Goal: Task Accomplishment & Management: Use online tool/utility

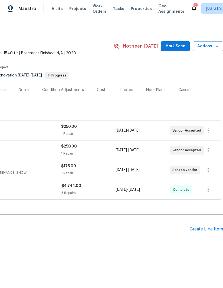
scroll to position [0, 83]
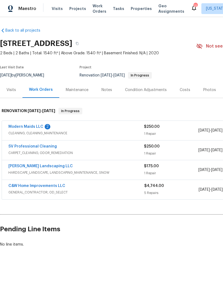
click at [21, 127] on link "Modern Maids LLC" at bounding box center [25, 127] width 35 height 4
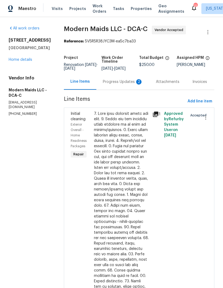
click at [118, 85] on div "Progress Updates 2" at bounding box center [123, 81] width 40 height 5
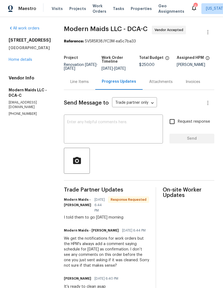
click at [142, 130] on textarea at bounding box center [113, 129] width 92 height 19
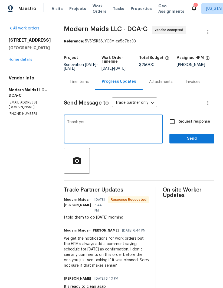
type textarea "Thank you"
click at [169, 124] on input "Request response" at bounding box center [171, 121] width 11 height 11
checkbox input "true"
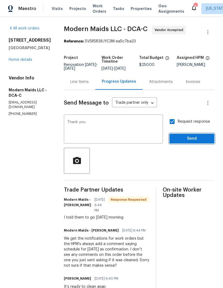
click at [195, 139] on button "Send" at bounding box center [191, 139] width 45 height 10
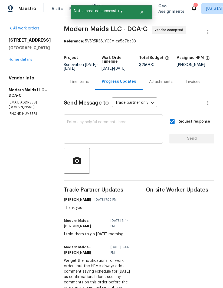
click at [18, 61] on link "Home details" at bounding box center [21, 60] width 24 height 4
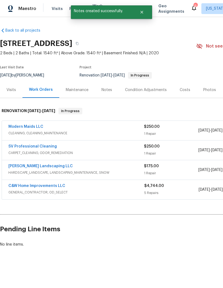
click at [21, 165] on link "[PERSON_NAME] Landscaping LLC" at bounding box center [40, 166] width 64 height 4
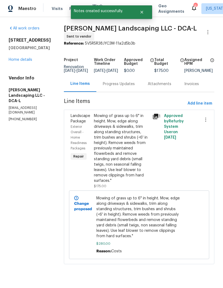
click at [130, 90] on div "Progress Updates" at bounding box center [118, 84] width 45 height 16
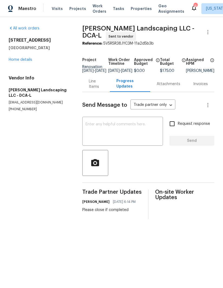
click at [90, 89] on div "Line Items" at bounding box center [96, 84] width 15 height 11
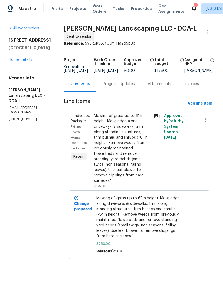
click at [14, 61] on link "Home details" at bounding box center [21, 60] width 24 height 4
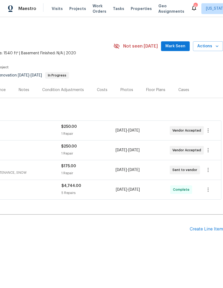
click at [212, 45] on span "Actions" at bounding box center [207, 46] width 21 height 7
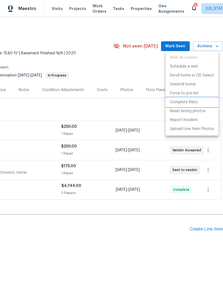
click at [190, 101] on p "Complete Reno" at bounding box center [184, 102] width 28 height 6
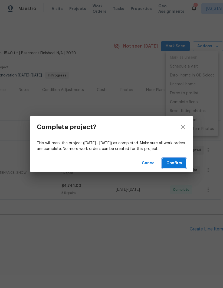
click at [176, 163] on span "Confirm" at bounding box center [173, 163] width 15 height 7
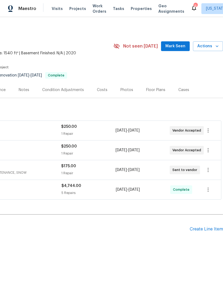
scroll to position [0, 83]
click at [211, 49] on span "Actions" at bounding box center [207, 46] width 21 height 7
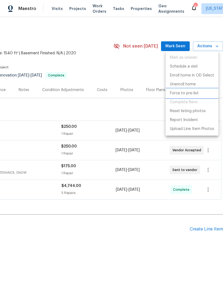
click at [190, 93] on p "Force to pre-list" at bounding box center [184, 93] width 29 height 6
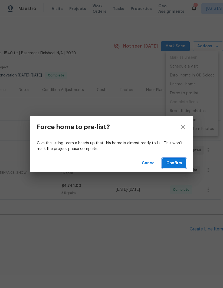
click at [177, 165] on span "Confirm" at bounding box center [173, 163] width 15 height 7
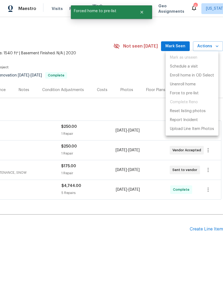
click at [159, 253] on div at bounding box center [111, 144] width 223 height 288
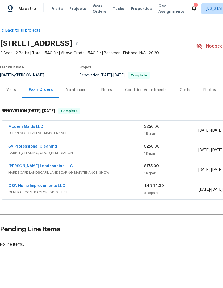
scroll to position [0, 0]
click at [46, 148] on link "SV Professional Cleaning" at bounding box center [32, 147] width 48 height 4
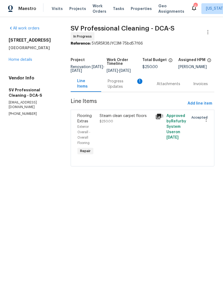
click at [115, 124] on div "Steam clean carpet floors $250.00" at bounding box center [125, 118] width 52 height 11
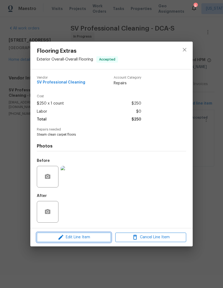
click at [71, 237] on span "Edit Line Item" at bounding box center [73, 237] width 71 height 7
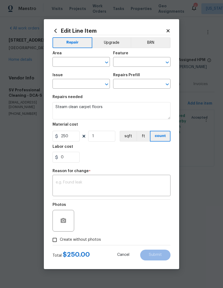
type input "Exterior Overall"
type input "Overall Flooring"
type input "Flooring Extras"
type input "Steam Clean $250.00"
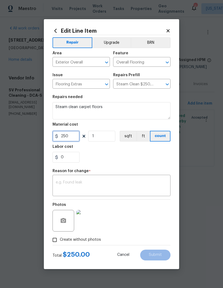
click at [72, 135] on input "250" at bounding box center [65, 136] width 27 height 11
type input "295"
click at [135, 155] on div "0" at bounding box center [111, 157] width 118 height 11
click at [103, 188] on textarea at bounding box center [111, 185] width 111 height 11
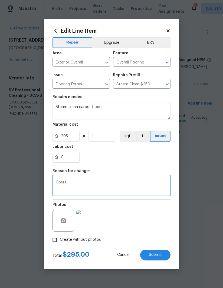
type textarea "Costs"
click at [161, 257] on button "Submit" at bounding box center [155, 255] width 30 height 11
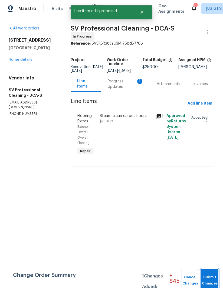
click at [207, 276] on span "Submit Changes" at bounding box center [209, 280] width 12 height 12
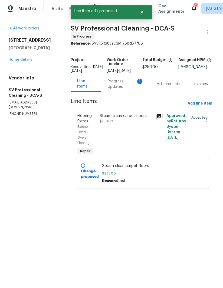
click at [120, 88] on div "Progress Updates 1" at bounding box center [126, 84] width 36 height 11
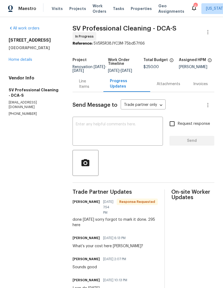
click at [86, 129] on textarea at bounding box center [118, 131] width 84 height 19
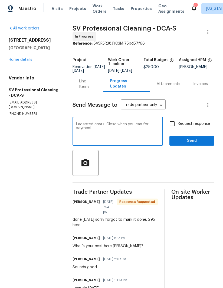
type textarea "I adapted costs. Close when you can for payment"
click at [173, 124] on input "Request response" at bounding box center [171, 123] width 11 height 11
checkbox input "true"
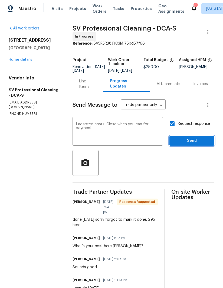
click at [195, 144] on span "Send" at bounding box center [191, 141] width 36 height 7
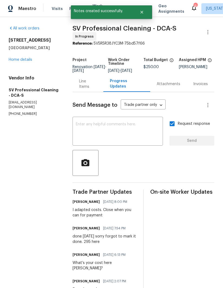
click at [12, 59] on link "Home details" at bounding box center [21, 60] width 24 height 4
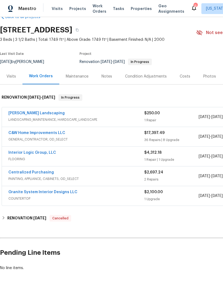
scroll to position [14, 0]
click at [18, 115] on link "Manzano Landscaping" at bounding box center [36, 113] width 56 height 4
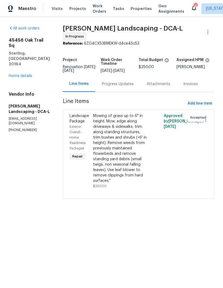
click at [17, 74] on link "Home details" at bounding box center [21, 76] width 24 height 4
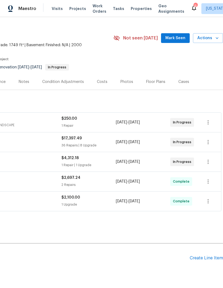
scroll to position [8, 83]
click at [207, 255] on div "Create Line Item" at bounding box center [205, 257] width 33 height 5
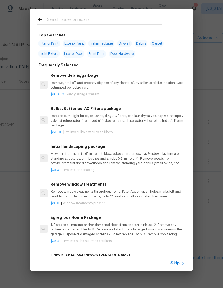
click at [142, 20] on input "text" at bounding box center [104, 20] width 115 height 8
type input "Clean"
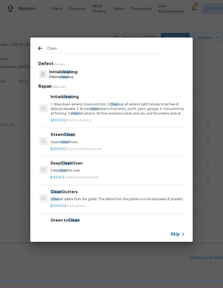
click at [59, 105] on p "1. Wipe down exterior doors and trim. 2. Clean out all exterior light fixtures …" at bounding box center [118, 109] width 134 height 14
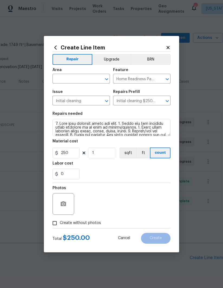
click at [59, 112] on h5 "Repairs needed" at bounding box center [67, 114] width 30 height 4
click at [62, 155] on input "250" at bounding box center [65, 153] width 27 height 11
click at [61, 153] on input "250" at bounding box center [65, 153] width 27 height 11
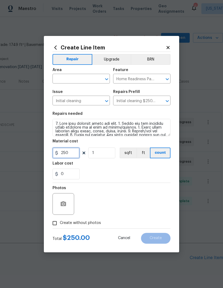
click at [64, 154] on input "250" at bounding box center [65, 153] width 27 height 11
type input "300"
click at [98, 172] on div "0" at bounding box center [111, 174] width 118 height 11
click at [52, 221] on input "Create without photos" at bounding box center [54, 223] width 10 height 10
checkbox input "true"
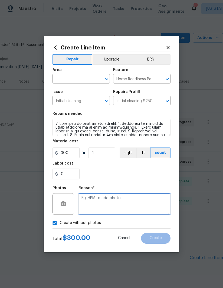
click at [146, 202] on textarea at bounding box center [124, 204] width 92 height 22
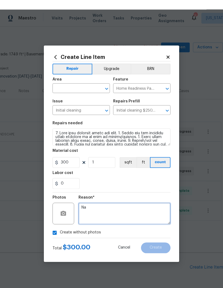
scroll to position [0, 0]
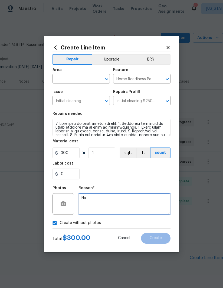
type textarea "Na"
click at [88, 78] on input "text" at bounding box center [73, 79] width 42 height 8
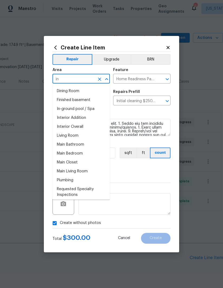
click at [61, 130] on li "Interior Overall" at bounding box center [80, 126] width 57 height 9
type input "Interior Overall"
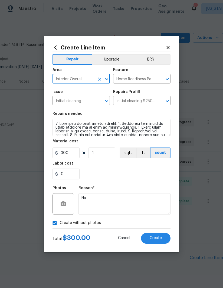
click at [146, 166] on div "Labor cost" at bounding box center [111, 165] width 118 height 7
click at [155, 237] on span "Create" at bounding box center [155, 238] width 12 height 4
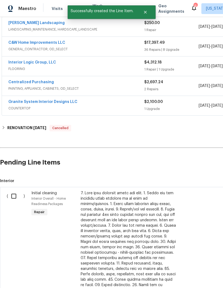
scroll to position [107, 0]
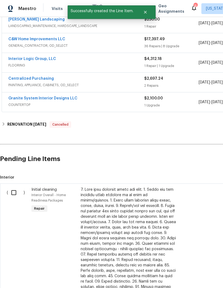
click at [12, 191] on input "checkbox" at bounding box center [15, 192] width 15 height 11
checkbox input "true"
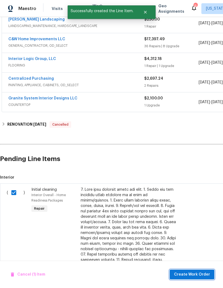
click at [197, 272] on span "Create Work Order" at bounding box center [192, 274] width 36 height 7
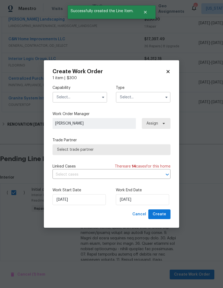
click at [98, 99] on input "text" at bounding box center [79, 97] width 55 height 11
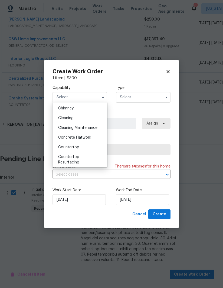
scroll to position [64, 0]
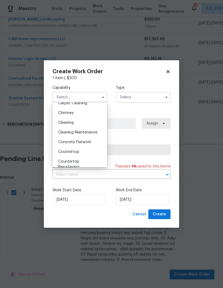
click at [59, 122] on span "Cleaning" at bounding box center [65, 123] width 15 height 4
type input "Cleaning"
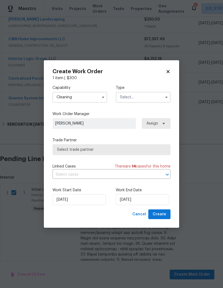
click at [161, 96] on input "text" at bounding box center [143, 97] width 55 height 11
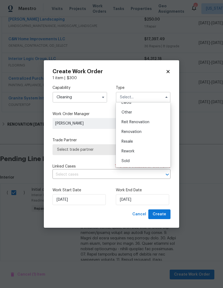
scroll to position [64, 0]
click at [144, 130] on div "Renovation" at bounding box center [143, 132] width 52 height 10
type input "Renovation"
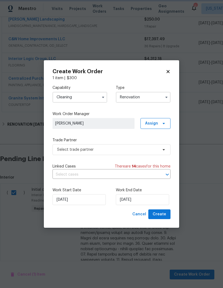
scroll to position [0, 0]
click at [159, 122] on span "Assign" at bounding box center [155, 123] width 30 height 11
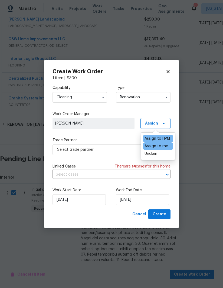
click at [126, 135] on div "Capability Cleaning Type Renovation Work Order Manager Nicolas Campuzano Assign…" at bounding box center [111, 145] width 118 height 129
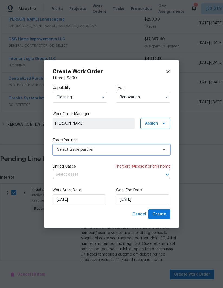
click at [160, 149] on span at bounding box center [163, 150] width 6 height 4
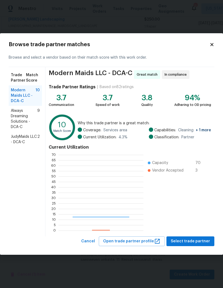
scroll to position [76, 85]
click at [18, 120] on span "Always Dreaming Solutions - DCA-C" at bounding box center [24, 119] width 26 height 22
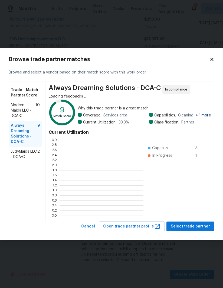
scroll to position [76, 84]
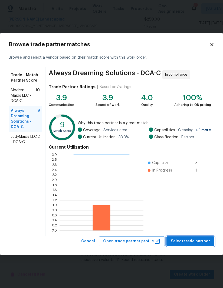
click at [192, 241] on span "Select trade partner" at bounding box center [189, 241] width 39 height 7
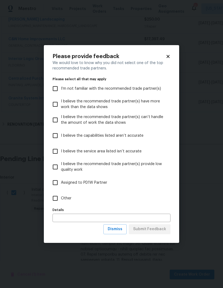
click at [56, 197] on input "Other" at bounding box center [54, 198] width 11 height 11
checkbox input "true"
click at [138, 214] on input "text" at bounding box center [111, 218] width 118 height 8
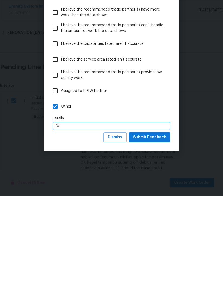
type input "Na"
click at [158, 226] on span "Submit Feedback" at bounding box center [149, 229] width 33 height 7
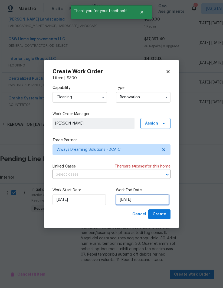
click at [140, 203] on input "[DATE]" at bounding box center [142, 199] width 53 height 11
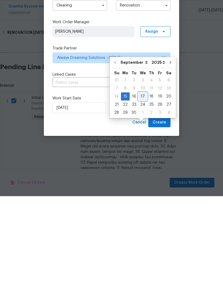
click at [142, 185] on div "17" at bounding box center [142, 189] width 9 height 8
type input "9/17/2025"
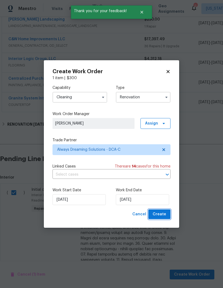
click at [160, 214] on span "Create" at bounding box center [159, 214] width 14 height 7
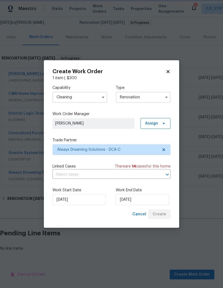
scroll to position [33, 0]
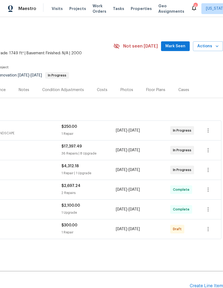
scroll to position [0, 83]
click at [208, 229] on icon "button" at bounding box center [207, 229] width 1 height 4
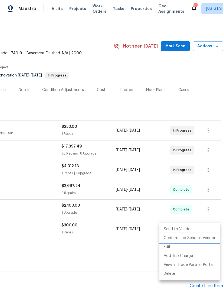
click at [191, 238] on li "Confirm and Send to Vendor" at bounding box center [189, 238] width 60 height 9
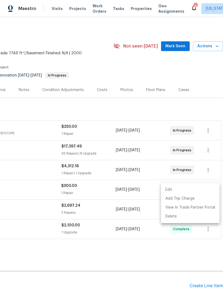
click at [170, 254] on div at bounding box center [111, 144] width 223 height 288
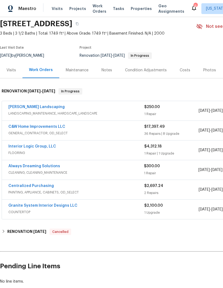
scroll to position [20, 0]
click at [24, 147] on link "Interior Logic Group, LLC" at bounding box center [32, 146] width 48 height 4
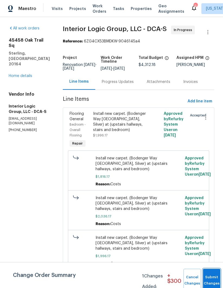
click at [210, 277] on button "Submit Changes" at bounding box center [211, 280] width 17 height 23
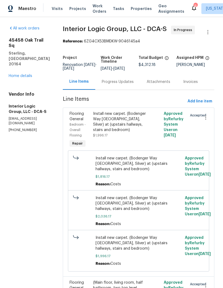
click at [130, 90] on div "Progress Updates" at bounding box center [117, 82] width 45 height 16
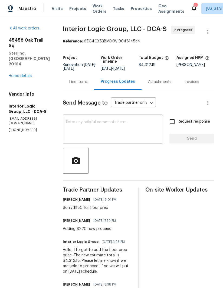
click at [139, 134] on textarea at bounding box center [112, 129] width 93 height 19
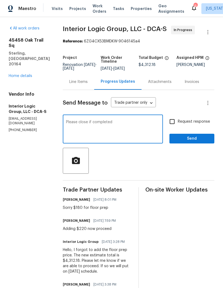
type textarea "Please close if completed"
click at [177, 124] on input "Request response" at bounding box center [171, 121] width 11 height 11
checkbox input "true"
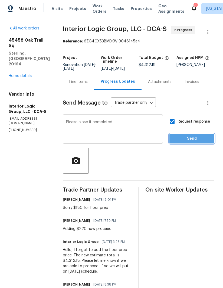
click at [194, 142] on span "Send" at bounding box center [191, 138] width 36 height 7
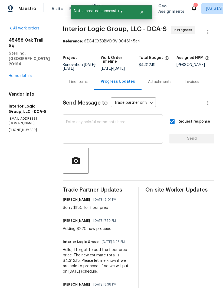
click at [12, 74] on link "Home details" at bounding box center [21, 76] width 24 height 4
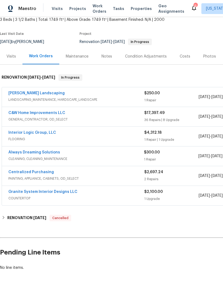
scroll to position [33, 0]
click at [20, 154] on link "Always Dreaming Solutions" at bounding box center [34, 153] width 52 height 4
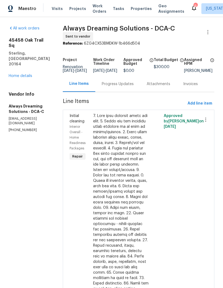
click at [126, 87] on div "Progress Updates" at bounding box center [118, 83] width 32 height 5
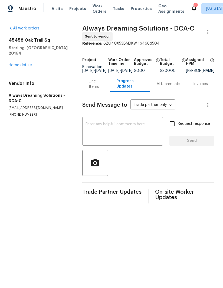
click at [132, 141] on textarea at bounding box center [122, 131] width 74 height 19
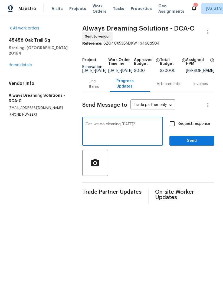
type textarea "Can we do cleaning [DATE]?"
click at [170, 125] on input "Request response" at bounding box center [171, 123] width 11 height 11
checkbox input "true"
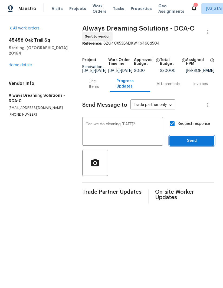
click at [197, 143] on span "Send" at bounding box center [191, 141] width 36 height 7
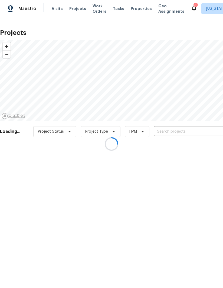
click at [172, 132] on div at bounding box center [111, 144] width 223 height 288
click at [190, 131] on div at bounding box center [111, 144] width 223 height 288
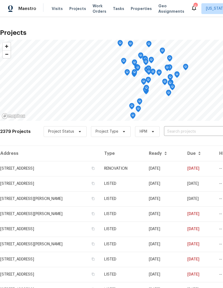
click at [188, 134] on input "text" at bounding box center [195, 132] width 62 height 8
type input "11184"
click at [182, 143] on li "[STREET_ADDRESS]" at bounding box center [181, 143] width 79 height 9
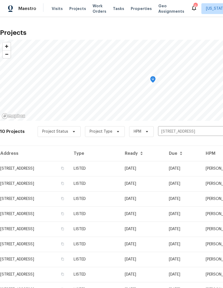
click at [12, 168] on td "[STREET_ADDRESS]" at bounding box center [34, 168] width 69 height 15
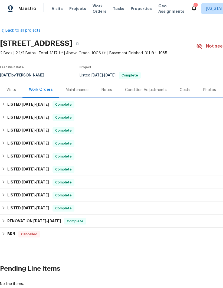
click at [11, 105] on h6 "LISTED [DATE] - [DATE]" at bounding box center [28, 104] width 42 height 6
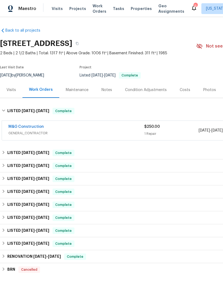
click at [15, 128] on link "M&G Construction" at bounding box center [25, 127] width 35 height 4
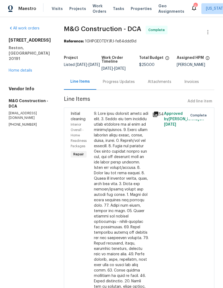
click at [15, 69] on link "Home details" at bounding box center [21, 71] width 24 height 4
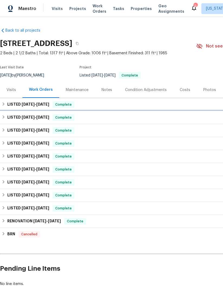
click at [6, 116] on div "LISTED [DATE] - [DATE] Complete" at bounding box center [153, 117] width 302 height 6
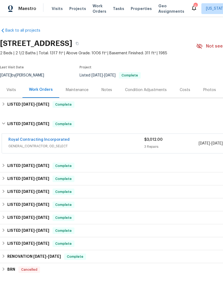
click at [15, 141] on link "Royal Contracting Incorporated" at bounding box center [38, 140] width 61 height 4
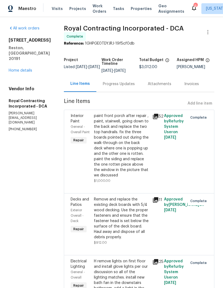
click at [15, 69] on link "Home details" at bounding box center [21, 71] width 24 height 4
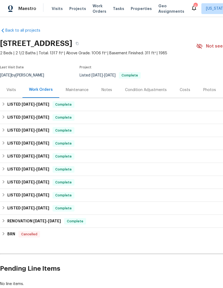
click at [208, 90] on div "Photos" at bounding box center [209, 89] width 13 height 5
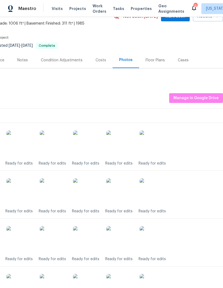
scroll to position [30, 83]
click at [206, 95] on span "Manage in Google Drive" at bounding box center [195, 98] width 45 height 7
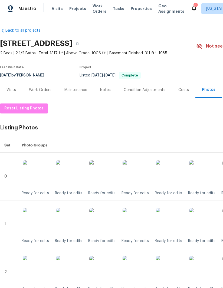
scroll to position [0, 0]
click at [19, 91] on div "Visits" at bounding box center [11, 90] width 22 height 16
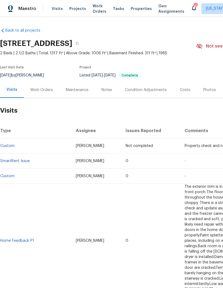
click at [36, 90] on div "Work Orders" at bounding box center [41, 89] width 22 height 5
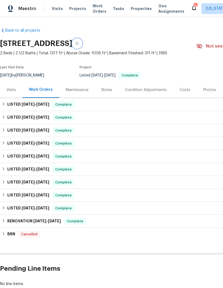
click at [82, 42] on button "button" at bounding box center [77, 44] width 10 height 10
click at [15, 90] on div "Visits" at bounding box center [10, 89] width 9 height 5
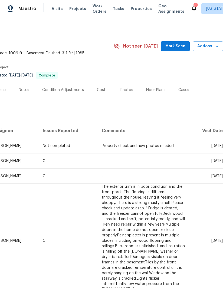
scroll to position [0, 83]
click at [211, 145] on span "Tue, Sep 16 2025" at bounding box center [216, 146] width 11 height 4
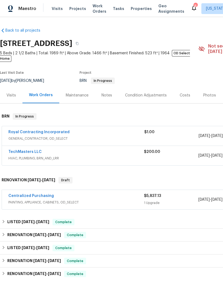
click at [38, 150] on link "TechMasters LLC" at bounding box center [24, 152] width 33 height 4
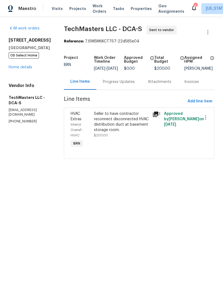
click at [28, 69] on link "Home details" at bounding box center [21, 67] width 24 height 4
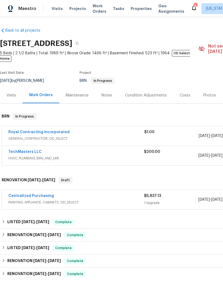
click at [53, 130] on link "Royal Contracting Incorporated" at bounding box center [38, 132] width 61 height 4
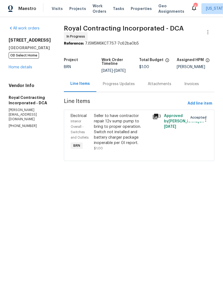
click at [31, 69] on link "Home details" at bounding box center [21, 67] width 24 height 4
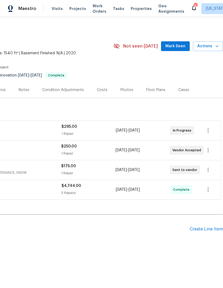
scroll to position [0, 83]
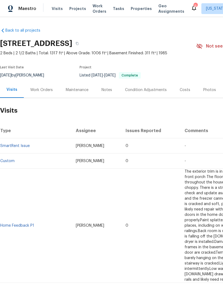
click at [54, 9] on span "Visits" at bounding box center [57, 8] width 11 height 5
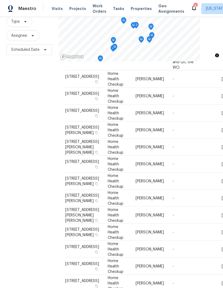
scroll to position [19, 0]
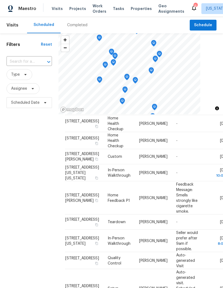
scroll to position [173, 0]
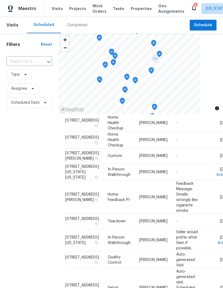
click at [0, 0] on icon at bounding box center [0, 0] width 0 height 0
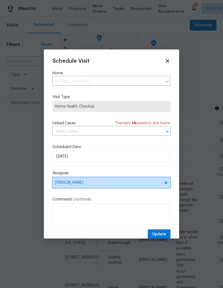
click at [169, 181] on span "[PERSON_NAME]" at bounding box center [111, 182] width 118 height 11
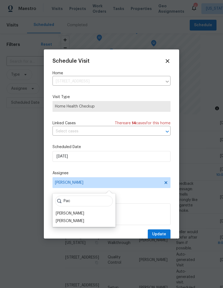
scroll to position [11, 0]
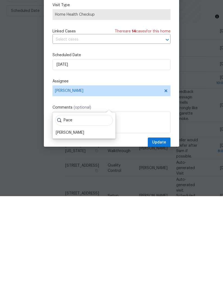
type input "Pace"
click at [81, 222] on div "Christopher Pace" at bounding box center [70, 224] width 28 height 5
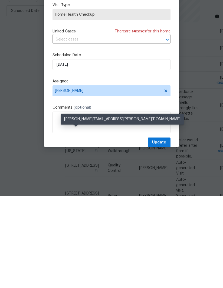
scroll to position [19, 0]
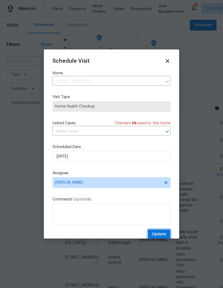
click at [162, 233] on span "Update" at bounding box center [159, 234] width 14 height 7
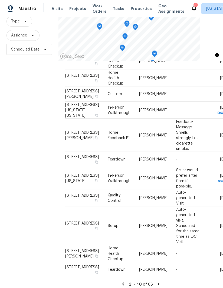
scroll to position [53, 0]
click at [159, 282] on icon at bounding box center [158, 284] width 5 height 5
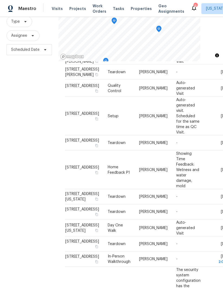
scroll to position [0, 0]
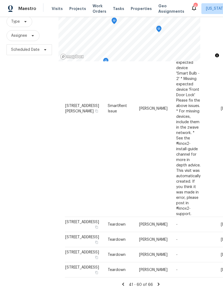
click at [125, 282] on icon at bounding box center [122, 284] width 5 height 5
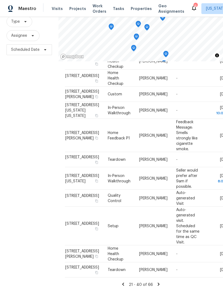
click at [123, 283] on icon at bounding box center [123, 284] width 2 height 3
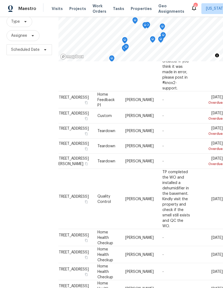
click at [0, 0] on icon at bounding box center [0, 0] width 0 height 0
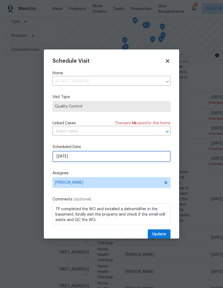
click at [115, 160] on input "9/15/2025" at bounding box center [111, 156] width 118 height 11
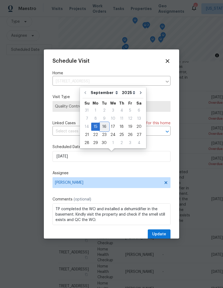
click at [104, 126] on div "16" at bounding box center [104, 127] width 9 height 8
type input "9/16/2025"
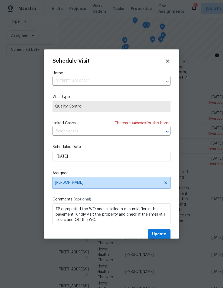
click at [167, 182] on icon at bounding box center [165, 182] width 4 height 4
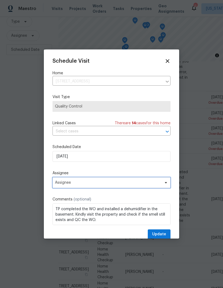
click at [102, 185] on span "Assignee" at bounding box center [108, 182] width 106 height 4
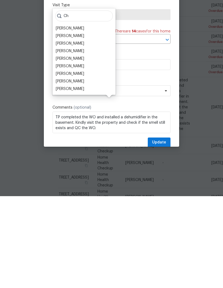
type input "Ch"
click at [76, 178] on div "Christopher Pace" at bounding box center [70, 180] width 28 height 5
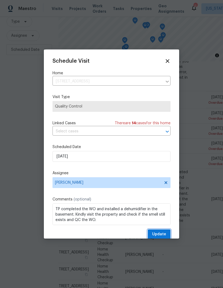
click at [161, 234] on span "Update" at bounding box center [159, 234] width 14 height 7
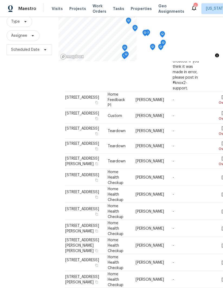
scroll to position [109, 48]
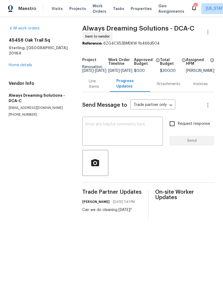
click at [20, 63] on link "Home details" at bounding box center [21, 65] width 24 height 4
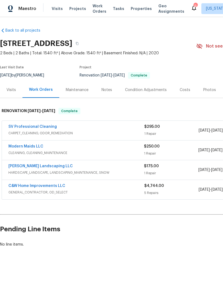
click at [18, 128] on link "SV Professional Cleaning" at bounding box center [32, 127] width 48 height 4
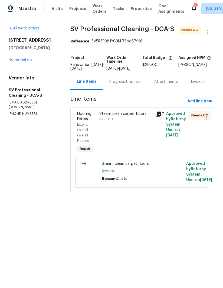
click at [117, 128] on div "Steam clean carpet floors $295.00" at bounding box center [126, 132] width 56 height 46
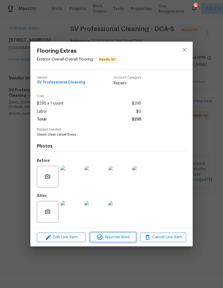
click at [117, 238] on span "Approve Work" at bounding box center [113, 237] width 42 height 7
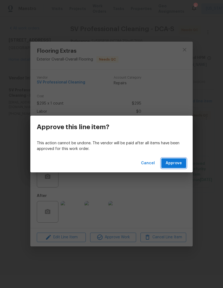
click at [175, 162] on span "Approve" at bounding box center [173, 163] width 16 height 7
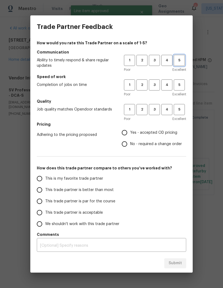
click at [180, 58] on span "5" at bounding box center [179, 60] width 10 height 6
click at [178, 87] on span "5" at bounding box center [179, 85] width 10 height 6
click at [181, 110] on span "5" at bounding box center [179, 109] width 10 height 6
click at [124, 131] on input "Yes - accepted OD pricing" at bounding box center [124, 132] width 11 height 11
radio input "true"
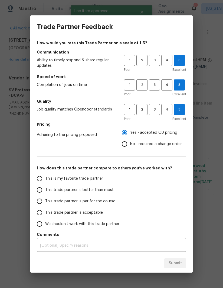
click at [42, 191] on input "This trade partner is better than most" at bounding box center [39, 189] width 11 height 11
click at [176, 262] on span "Submit" at bounding box center [174, 263] width 13 height 7
radio input "true"
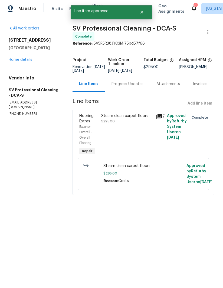
radio input "false"
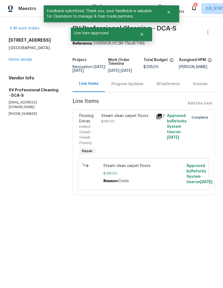
click at [13, 58] on link "Home details" at bounding box center [21, 60] width 24 height 4
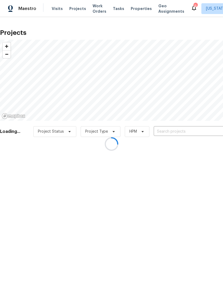
click at [137, 9] on div at bounding box center [111, 144] width 223 height 288
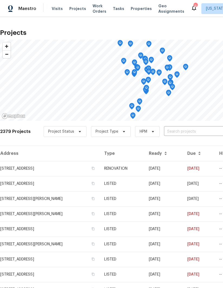
click at [135, 8] on span "Properties" at bounding box center [140, 8] width 21 height 5
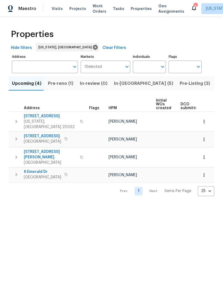
click at [155, 67] on input "Individuals" at bounding box center [145, 67] width 25 height 13
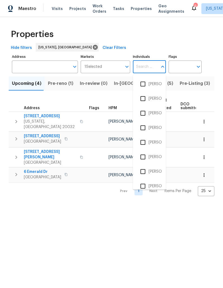
type input "c"
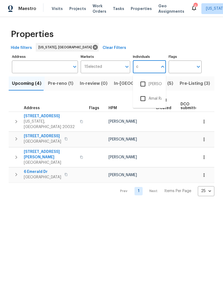
click at [66, 84] on span "Pre-reno (1)" at bounding box center [60, 84] width 25 height 8
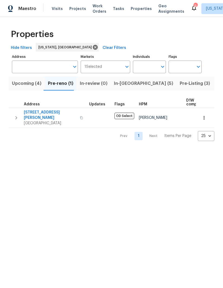
click at [123, 86] on span "In-reno (5)" at bounding box center [143, 84] width 59 height 8
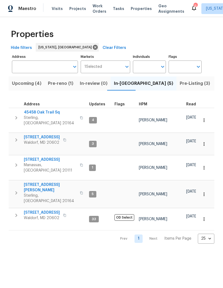
click at [28, 182] on span "113 N Harrison Rd" at bounding box center [50, 187] width 53 height 11
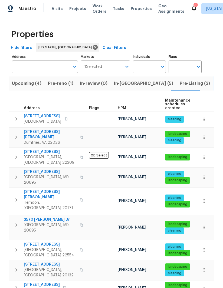
click at [159, 69] on icon "Open" at bounding box center [162, 66] width 6 height 6
type input "campuzano"
click at [148, 81] on input "checkbox" at bounding box center [142, 83] width 11 height 11
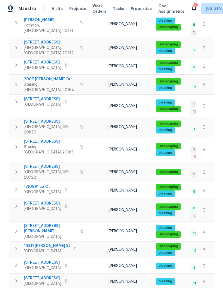
scroll to position [19, 0]
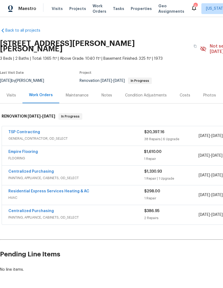
click at [16, 150] on link "Empire Flooring" at bounding box center [22, 152] width 29 height 4
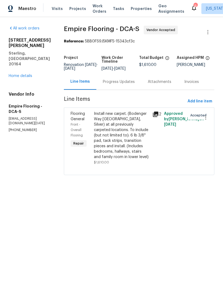
click at [128, 89] on div "Progress Updates" at bounding box center [118, 82] width 45 height 16
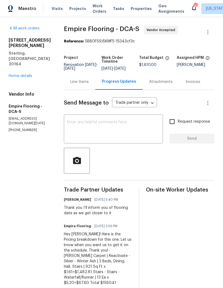
click at [119, 136] on textarea at bounding box center [113, 129] width 92 height 19
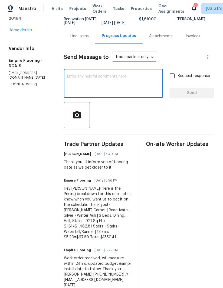
scroll to position [19, 0]
click at [122, 77] on textarea at bounding box center [113, 84] width 92 height 19
type textarea "Hello [PERSON_NAME] can we schedule this for [DATE]?"
click at [173, 70] on input "Request response" at bounding box center [171, 75] width 11 height 11
checkbox input "true"
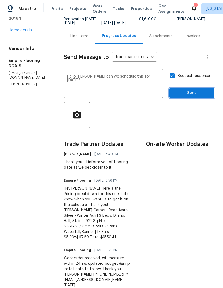
click at [197, 90] on span "Send" at bounding box center [191, 93] width 36 height 7
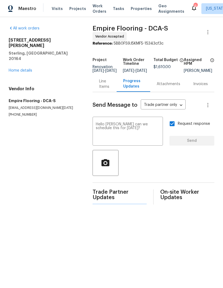
scroll to position [0, 0]
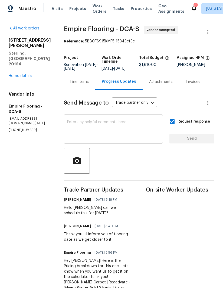
click at [15, 74] on link "Home details" at bounding box center [21, 76] width 24 height 4
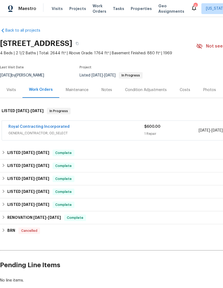
click at [14, 127] on link "Royal Contracting Incorporated" at bounding box center [38, 127] width 61 height 4
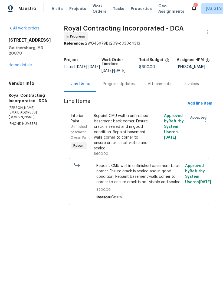
click at [12, 63] on link "Home details" at bounding box center [21, 65] width 24 height 4
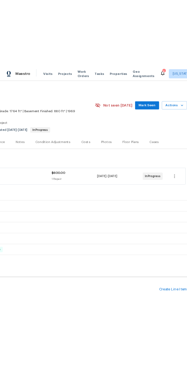
scroll to position [0, 83]
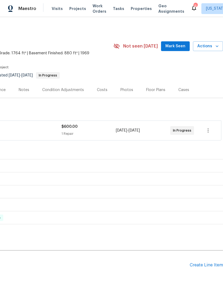
click at [204, 263] on div "Create Line Item" at bounding box center [205, 265] width 33 height 5
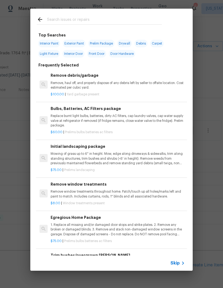
click at [95, 15] on div at bounding box center [99, 19] width 138 height 21
click at [98, 18] on input "text" at bounding box center [104, 20] width 115 height 8
type input "Sept"
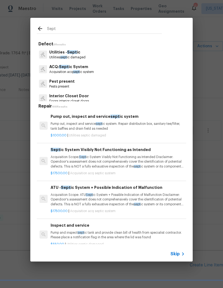
click at [109, 126] on p "Pump out, inspect and service sept ic system. Repair distribution box, sanitary…" at bounding box center [118, 126] width 134 height 9
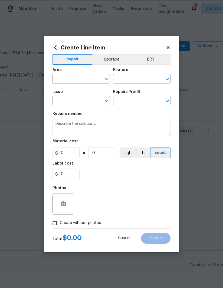
type input "Utilities - Septic"
type input "Pump out, inspect and service septic system $1,000.00"
type textarea "Pump out, inspect and service septic system. Repair distribution box, sanitary …"
type input "1000"
type input "1"
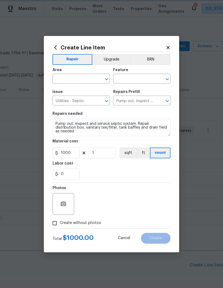
scroll to position [0, 0]
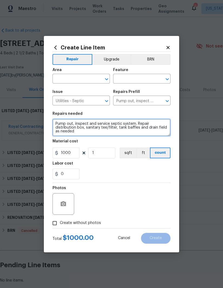
click at [59, 121] on textarea "Pump out, inspect and service septic system. Repair distribution box, sanitary …" at bounding box center [111, 127] width 118 height 17
click at [133, 136] on textarea "(INSTALL INLET BAFFLE/ TEE PIPE, INVESTIGATE OUTLET LINE) Pump out, inspect and…" at bounding box center [111, 127] width 118 height 17
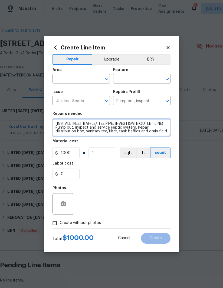
scroll to position [0, 0]
type textarea "(INSTALL INLET BAFFLE/ TEE PIPE, INVESTIGATE OUTLET LINE) Pump out, inspect and…"
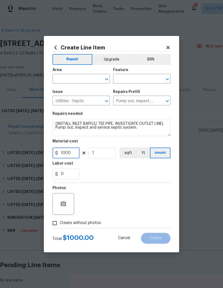
click at [63, 154] on input "1000" at bounding box center [65, 153] width 27 height 11
click at [62, 154] on input "1000" at bounding box center [65, 153] width 27 height 11
click at [65, 154] on input "1000" at bounding box center [65, 153] width 27 height 11
click at [61, 155] on input "1000" at bounding box center [65, 153] width 27 height 11
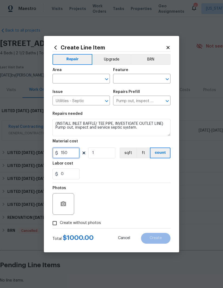
type input "150"
click at [135, 173] on div "0" at bounding box center [111, 174] width 118 height 11
click at [78, 79] on input "text" at bounding box center [73, 79] width 42 height 8
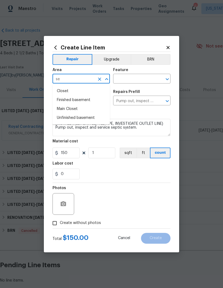
type input "s"
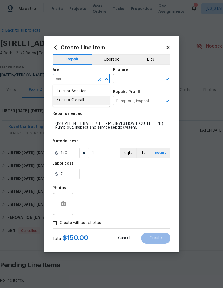
click at [87, 102] on li "Exterior Overall" at bounding box center [80, 100] width 57 height 9
type input "Exterior Overall"
click at [134, 83] on input "text" at bounding box center [134, 79] width 42 height 8
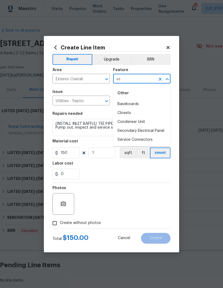
type input "s"
type input "m"
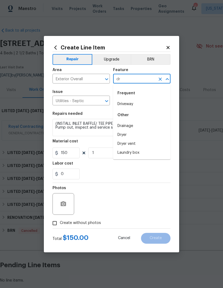
click at [133, 125] on li "Drainage" at bounding box center [141, 126] width 57 height 9
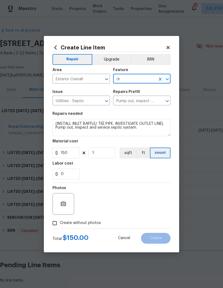
type input "Drainage"
click at [132, 173] on div "0" at bounding box center [111, 174] width 118 height 11
click at [54, 225] on input "Create without photos" at bounding box center [54, 223] width 10 height 10
checkbox input "true"
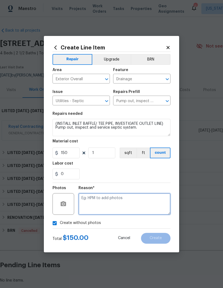
click at [134, 205] on textarea at bounding box center [124, 204] width 92 height 22
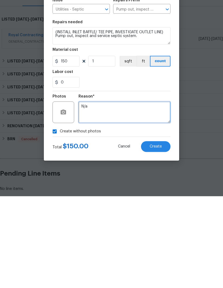
type textarea "N/a"
click at [155, 236] on span "Create" at bounding box center [155, 238] width 12 height 4
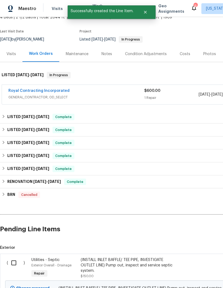
scroll to position [36, 0]
click at [10, 257] on input "checkbox" at bounding box center [15, 262] width 15 height 11
checkbox input "true"
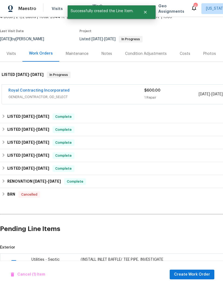
click at [201, 274] on span "Create Work Order" at bounding box center [192, 274] width 36 height 7
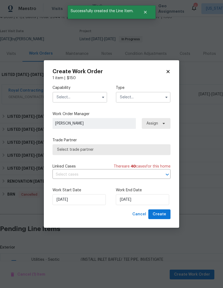
click at [83, 99] on input "text" at bounding box center [79, 97] width 55 height 11
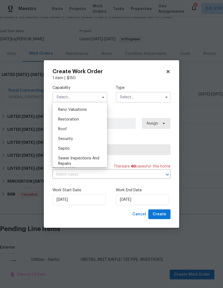
scroll to position [531, 0]
click at [77, 148] on div "Septic" at bounding box center [80, 148] width 52 height 10
type input "Septic"
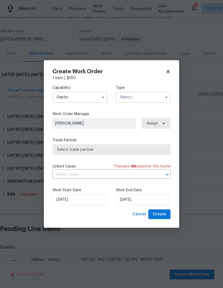
click at [154, 96] on input "text" at bounding box center [143, 97] width 55 height 11
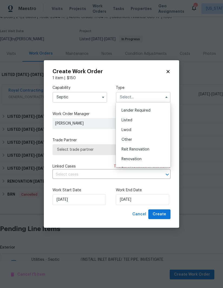
scroll to position [38, 0]
click at [136, 118] on div "Listed" at bounding box center [143, 120] width 52 height 10
type input "Listed"
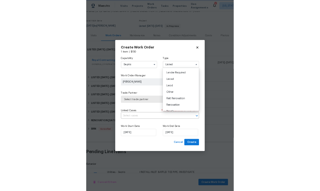
scroll to position [0, 0]
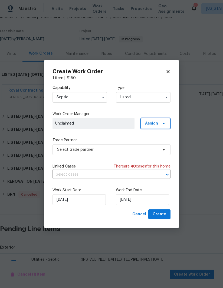
click at [162, 123] on icon at bounding box center [163, 123] width 4 height 4
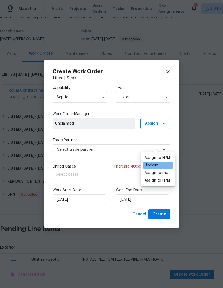
click at [155, 163] on div "Unclaim" at bounding box center [151, 165] width 14 height 5
click at [159, 170] on div "Assign to me" at bounding box center [156, 172] width 24 height 5
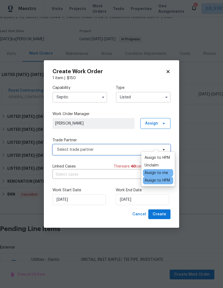
click at [115, 152] on span "Select trade partner" at bounding box center [107, 149] width 101 height 5
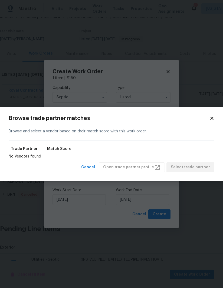
click at [212, 116] on icon at bounding box center [211, 118] width 5 height 5
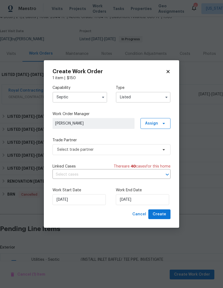
click at [168, 73] on icon at bounding box center [167, 71] width 5 height 5
checkbox input "false"
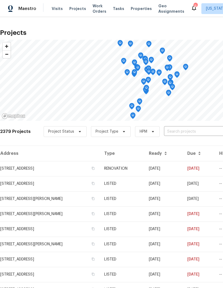
click at [76, 8] on span "Projects" at bounding box center [77, 8] width 17 height 5
click at [182, 130] on input "text" at bounding box center [195, 132] width 62 height 8
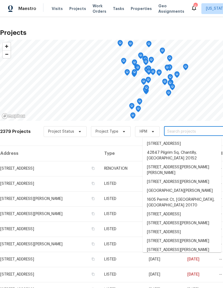
click at [179, 131] on input "text" at bounding box center [195, 132] width 62 height 8
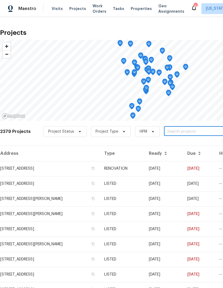
paste input "[STREET_ADDRESS]"
type input "[STREET_ADDRESS]"
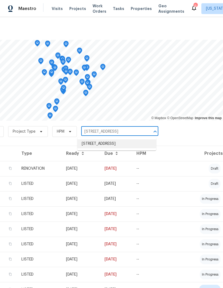
click at [120, 146] on li "[STREET_ADDRESS]" at bounding box center [116, 143] width 79 height 9
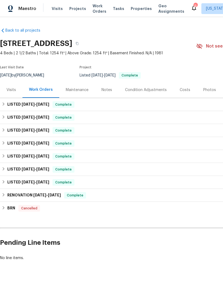
click at [78, 89] on div "Maintenance" at bounding box center [77, 89] width 23 height 5
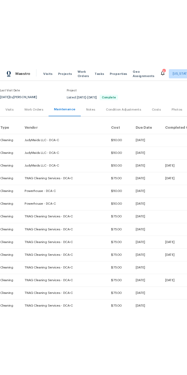
scroll to position [39, 0]
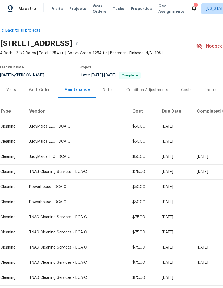
click at [103, 88] on div "Notes" at bounding box center [108, 89] width 11 height 5
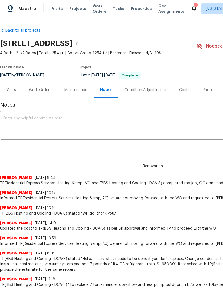
click at [149, 122] on textarea at bounding box center [152, 125] width 299 height 19
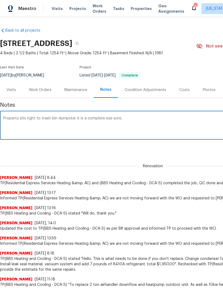
click at [0, 119] on div "Property sits right to trash bin dumpster it is a complete eye sore. x ​" at bounding box center [152, 126] width 305 height 28
click at [4, 120] on textarea "Property sits right to trash bin dumpster it is a complete eye sore." at bounding box center [152, 125] width 299 height 19
click at [165, 118] on textarea "Notes on property: Property sits right to trash bin dumpster it is a complete e…" at bounding box center [152, 125] width 299 height 19
click at [33, 123] on textarea "Notes on property: Property sits right to trash bin dumpster it is a complete e…" at bounding box center [152, 125] width 299 height 19
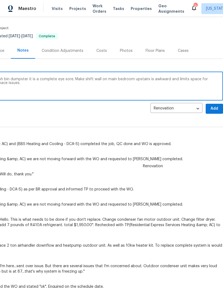
scroll to position [41, 83]
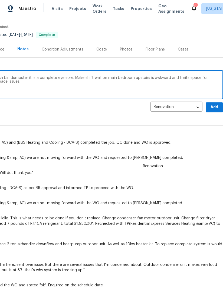
type textarea "Notes on property: Property sits right to trash bin dumpster it is a complete e…"
click at [214, 109] on span "Add" at bounding box center [214, 107] width 9 height 7
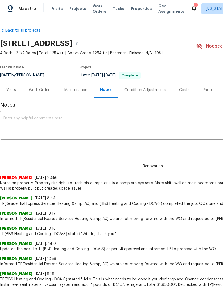
scroll to position [0, 0]
click at [32, 92] on div "Work Orders" at bounding box center [40, 89] width 22 height 5
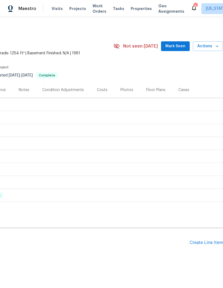
scroll to position [0, 83]
click at [206, 244] on div "Create Line Item" at bounding box center [205, 242] width 33 height 5
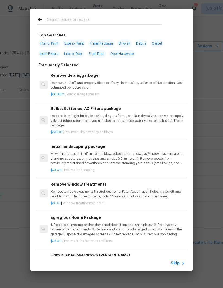
click at [78, 22] on input "text" at bounding box center [104, 20] width 115 height 8
type input "Vent"
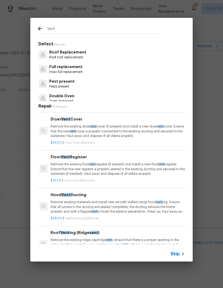
scroll to position [35, 0]
click at [114, 167] on p "Remove the existing floor vent register (if present) and install a new floor ve…" at bounding box center [118, 169] width 134 height 14
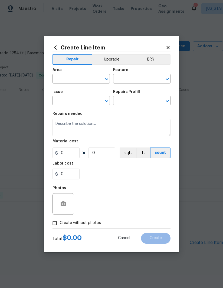
type input "HVAC"
type input "HVAC Extras"
type input "Floor Vent Register $15.00"
type textarea "Remove the existing floor vent register (if present) and install a new floor ve…"
type input "15"
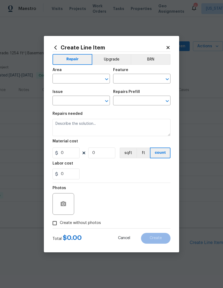
type input "1"
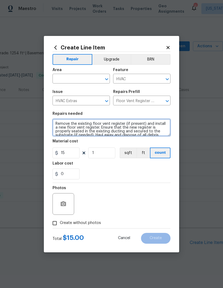
click at [107, 127] on textarea "Remove the existing floor vent register (if present) and install a new floor ve…" at bounding box center [111, 127] width 118 height 17
click at [110, 130] on textarea "Remove the existing floor vent register (if present) and install a new floor ve…" at bounding box center [111, 127] width 118 height 17
click at [112, 129] on textarea "Remove the existing floor vent register (if present) and install a new floor ve…" at bounding box center [111, 127] width 118 height 17
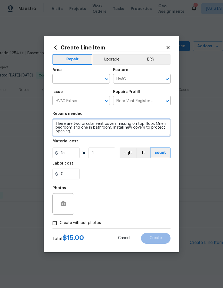
click at [96, 121] on textarea "There are two circular vent covers missing on top floor. One in bedroom and one…" at bounding box center [111, 127] width 118 height 17
click at [98, 123] on textarea "There are two circular vent covers missing on top floor. One in bedroom and one…" at bounding box center [111, 127] width 118 height 17
type textarea "There are two circular ceilings vent covers missing on top floor. One in bedroo…"
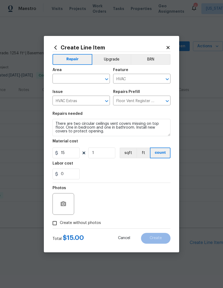
click at [75, 77] on input "text" at bounding box center [73, 79] width 42 height 8
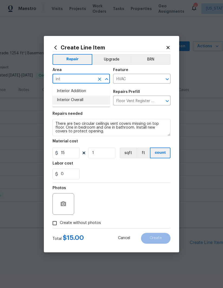
click at [88, 101] on li "Interior Overall" at bounding box center [80, 100] width 57 height 9
type input "Interior Overall"
click at [127, 170] on div "0" at bounding box center [111, 174] width 118 height 11
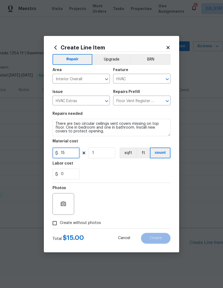
click at [73, 151] on input "15" at bounding box center [65, 153] width 27 height 11
type input "100"
click at [131, 169] on div "0" at bounding box center [111, 174] width 118 height 11
click at [55, 223] on input "Create without photos" at bounding box center [54, 223] width 10 height 10
checkbox input "true"
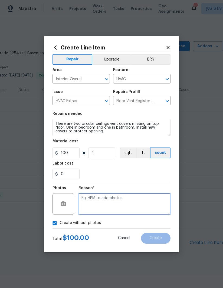
click at [135, 211] on textarea at bounding box center [124, 204] width 92 height 22
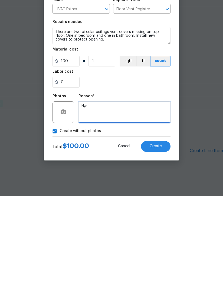
type textarea "N/a"
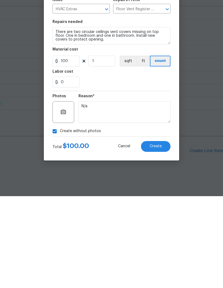
click at [157, 233] on button "Create" at bounding box center [155, 238] width 29 height 11
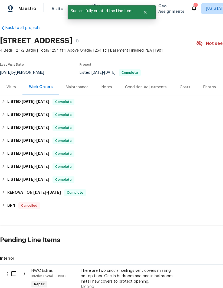
scroll to position [3, 0]
click at [16, 268] on input "checkbox" at bounding box center [15, 273] width 15 height 11
checkbox input "true"
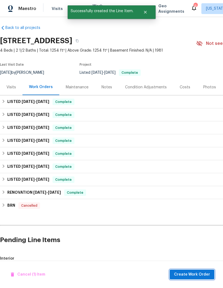
click at [197, 274] on span "Create Work Order" at bounding box center [192, 274] width 36 height 7
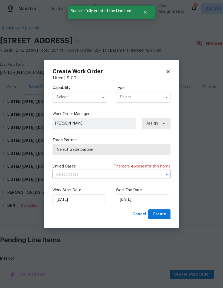
click at [95, 98] on input "text" at bounding box center [79, 97] width 55 height 11
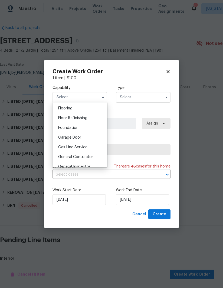
scroll to position [213, 0]
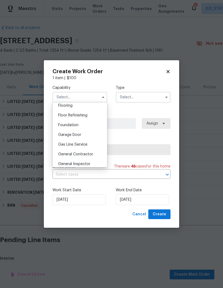
click at [89, 153] on span "General Contractor" at bounding box center [75, 154] width 35 height 4
type input "General Contractor"
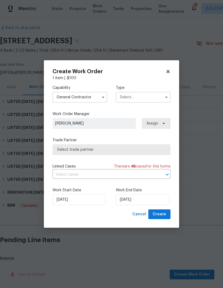
click at [146, 98] on input "text" at bounding box center [143, 97] width 55 height 11
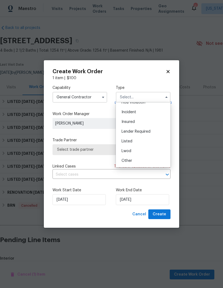
scroll to position [19, 0]
click at [140, 138] on div "Listed" at bounding box center [143, 138] width 52 height 10
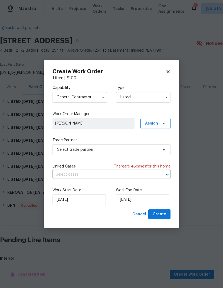
type input "Listed"
click at [160, 123] on span at bounding box center [163, 123] width 6 height 4
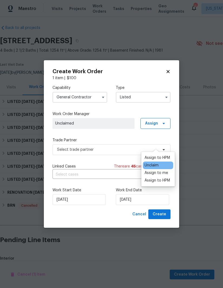
click at [161, 170] on div "Assign to me" at bounding box center [156, 172] width 24 height 5
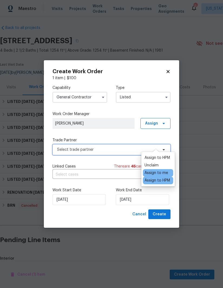
click at [107, 148] on span "Select trade partner" at bounding box center [107, 149] width 101 height 5
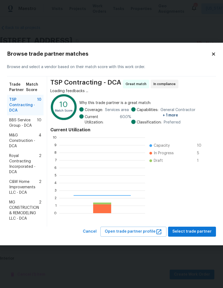
scroll to position [76, 86]
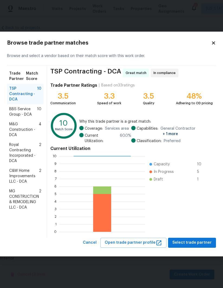
click at [17, 116] on span "BBS Service Group - DCA" at bounding box center [23, 111] width 28 height 11
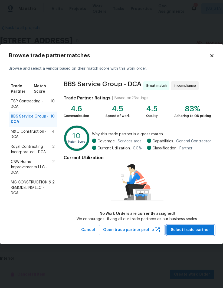
click at [198, 230] on span "Select trade partner" at bounding box center [189, 230] width 39 height 7
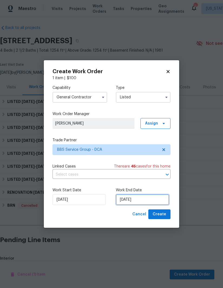
click at [144, 199] on input "[DATE]" at bounding box center [142, 199] width 53 height 11
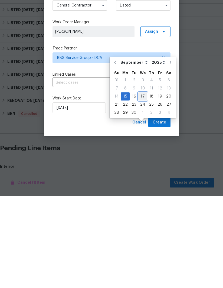
click at [144, 185] on div "17" at bounding box center [142, 189] width 9 height 8
type input "9/17/2025"
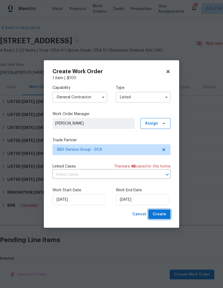
click at [163, 214] on span "Create" at bounding box center [159, 214] width 14 height 7
checkbox input "false"
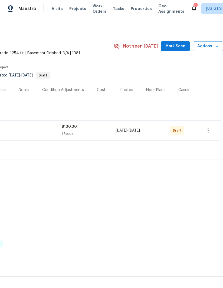
scroll to position [0, 86]
click at [208, 130] on icon "button" at bounding box center [208, 130] width 6 height 6
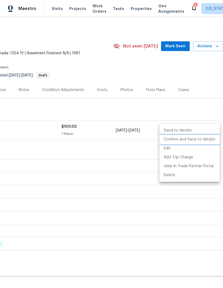
click at [195, 140] on li "Confirm and Send to Vendor" at bounding box center [189, 139] width 60 height 9
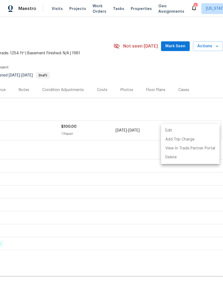
click at [206, 114] on div at bounding box center [111, 144] width 223 height 288
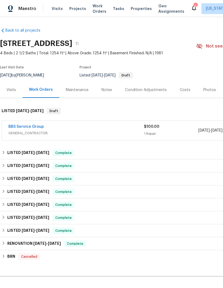
scroll to position [0, 0]
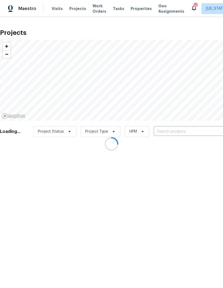
click at [74, 12] on div at bounding box center [111, 144] width 223 height 288
click at [75, 7] on div at bounding box center [111, 144] width 223 height 288
click at [78, 9] on div at bounding box center [111, 144] width 223 height 288
click at [76, 7] on div at bounding box center [111, 144] width 223 height 288
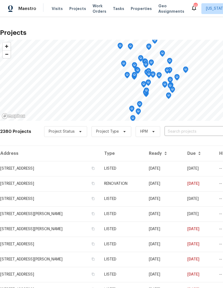
click at [186, 129] on input "text" at bounding box center [195, 132] width 62 height 8
click at [185, 128] on input "text" at bounding box center [195, 132] width 62 height 8
click at [188, 130] on input "text" at bounding box center [195, 132] width 62 height 8
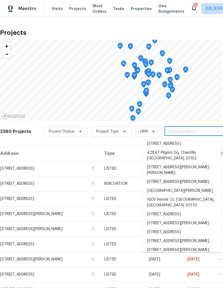
click at [185, 132] on input "text" at bounding box center [195, 132] width 62 height 8
paste input "[STREET_ADDRESS]"
type input "[STREET_ADDRESS]"
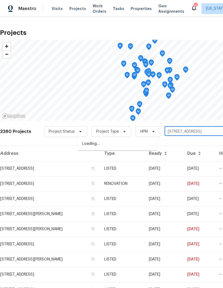
scroll to position [0, 83]
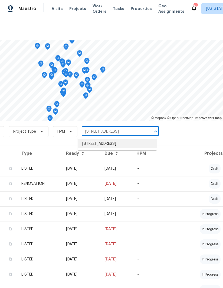
click at [128, 144] on li "[STREET_ADDRESS]" at bounding box center [117, 143] width 79 height 9
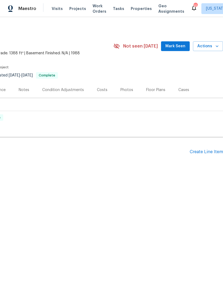
click at [203, 152] on div "Create Line Item" at bounding box center [205, 151] width 33 height 5
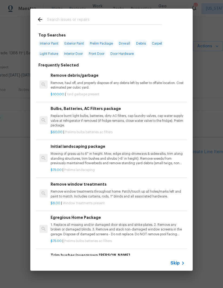
click at [77, 22] on input "text" at bounding box center [104, 20] width 115 height 8
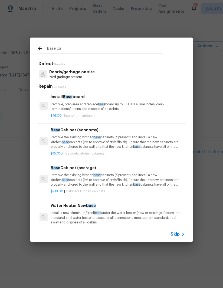
type input "Base cab"
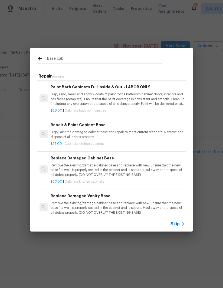
scroll to position [175, 0]
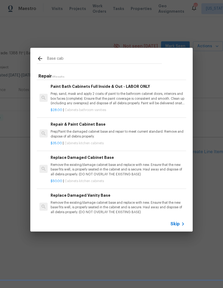
click at [61, 166] on p "Remove the existing/damage cabinet base and replace with new. Ensure that the n…" at bounding box center [118, 170] width 134 height 14
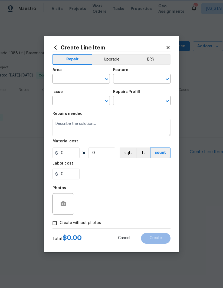
type input "Cabinets"
type input "Kitchen Cabinets"
type textarea "Remove the existing/damage cabinet base and replace with new. Ensure that the n…"
type input "1"
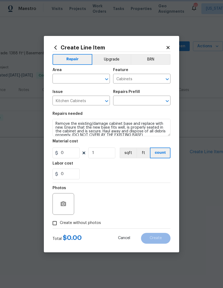
type input "Replace Damaged Cabinet Base $50.00"
click at [60, 155] on input "50" at bounding box center [65, 153] width 27 height 11
click at [62, 153] on input "50" at bounding box center [65, 153] width 27 height 11
click at [61, 156] on input "50" at bounding box center [65, 153] width 27 height 11
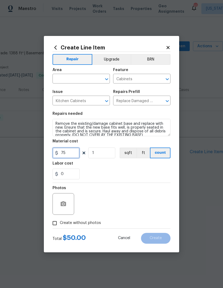
type input "75"
click at [74, 76] on input "text" at bounding box center [73, 79] width 42 height 8
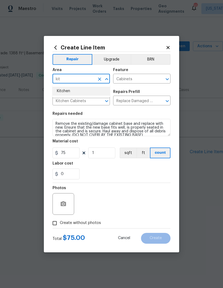
click at [77, 92] on li "Kitchen" at bounding box center [80, 91] width 57 height 9
type input "Kitchen"
click at [53, 224] on input "Create without photos" at bounding box center [54, 223] width 10 height 10
checkbox input "true"
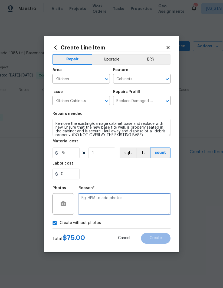
click at [129, 202] on textarea at bounding box center [124, 204] width 92 height 22
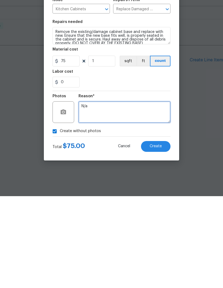
type textarea "N/a"
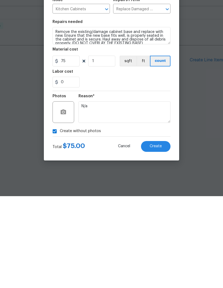
click at [160, 236] on span "Create" at bounding box center [155, 238] width 12 height 4
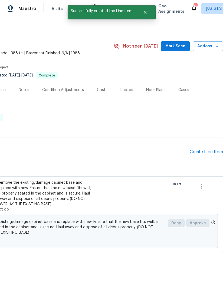
click at [207, 149] on div "Create Line Item" at bounding box center [205, 151] width 33 height 5
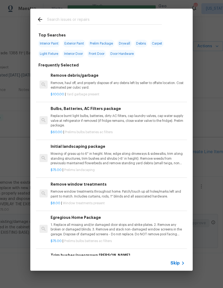
click at [86, 23] on input "text" at bounding box center [104, 20] width 115 height 8
type input "Deck board"
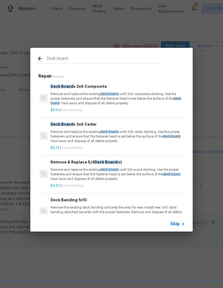
click at [123, 172] on p "Remove and replace the existing deck board s with 5/4 wood decking. Use the pro…" at bounding box center [118, 174] width 134 height 14
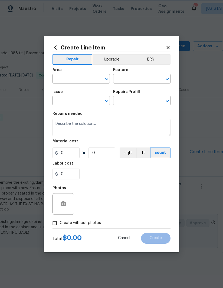
type input "Deck"
type input "Decks and Patios"
type input "Remove & Replace 5/4 Deck Board(s) $4.56"
type textarea "Remove and replace the existing deck boards with 5/4 wood decking. Use the prop…"
type input "4.56"
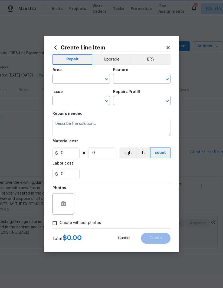
type input "1"
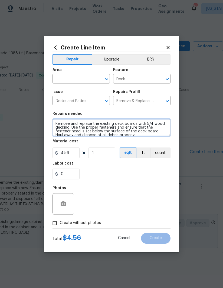
click at [114, 126] on textarea "Remove and replace the existing deck boards with 5/4 wood decking. Use the prop…" at bounding box center [111, 127] width 118 height 17
click at [114, 127] on textarea "Remove and replace the existing deck boards with 5/4 wood decking. Use the prop…" at bounding box center [111, 127] width 118 height 17
click at [113, 131] on textarea "Remove and replace the existing deck boards with 5/4 wood decking. Use the prop…" at bounding box center [111, 127] width 118 height 17
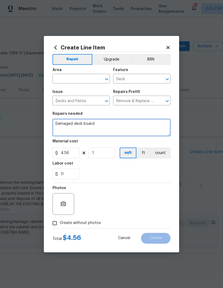
click at [63, 120] on textarea "Damaged deck board" at bounding box center [111, 127] width 118 height 17
click at [67, 129] on textarea "Damaged deck board" at bounding box center [111, 127] width 118 height 17
click at [67, 127] on textarea "Damaged deck board" at bounding box center [111, 127] width 118 height 17
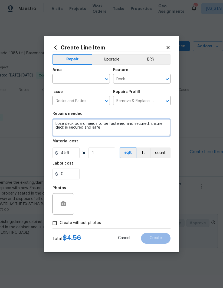
type textarea "Lose deck board needs to be fastened and secured. Ensure deck is secured and sa…"
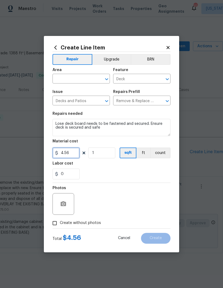
click at [64, 152] on input "4.56" at bounding box center [65, 153] width 27 height 11
click at [65, 156] on input "4.56" at bounding box center [65, 153] width 27 height 11
click at [62, 153] on input "4.56" at bounding box center [65, 153] width 27 height 11
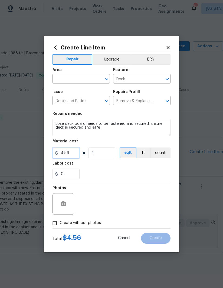
click at [62, 153] on input "4.56" at bounding box center [65, 153] width 27 height 11
click at [63, 155] on input "4.56" at bounding box center [65, 153] width 27 height 11
type input "50"
click at [62, 85] on span "Area ​" at bounding box center [80, 76] width 57 height 22
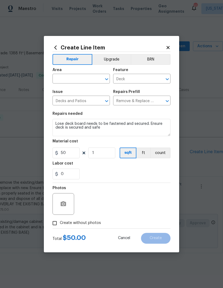
click at [62, 80] on input "text" at bounding box center [73, 79] width 42 height 8
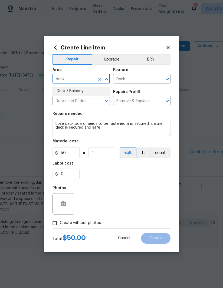
click at [88, 88] on li "Deck / Balcony" at bounding box center [80, 91] width 57 height 9
type input "Deck / Balcony"
click at [136, 174] on div "0" at bounding box center [111, 174] width 118 height 11
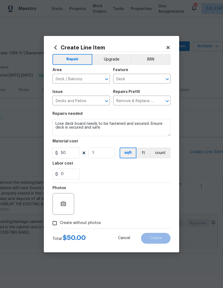
click at [53, 227] on input "Create without photos" at bounding box center [54, 223] width 10 height 10
checkbox input "true"
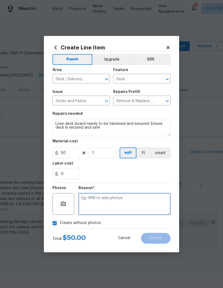
click at [144, 205] on textarea at bounding box center [124, 204] width 92 height 22
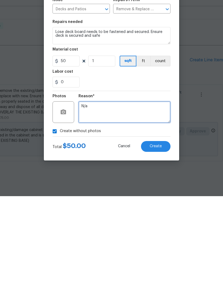
type textarea "N/a"
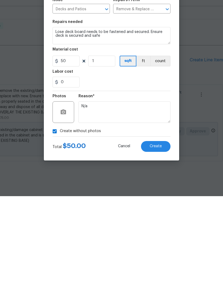
click at [158, 236] on span "Create" at bounding box center [155, 238] width 12 height 4
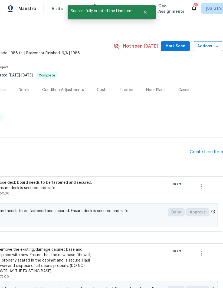
click at [206, 149] on div "Create Line Item" at bounding box center [205, 151] width 33 height 5
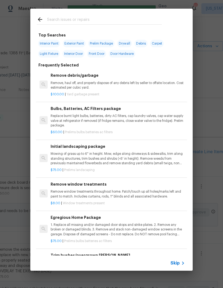
click at [84, 21] on input "text" at bounding box center [104, 20] width 115 height 8
type input "Window"
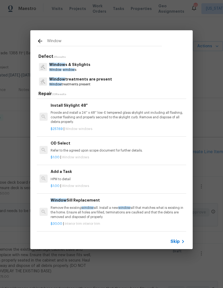
scroll to position [435, 0]
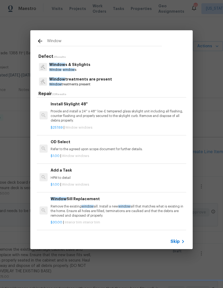
click at [73, 176] on p "HPM to detail" at bounding box center [118, 178] width 134 height 5
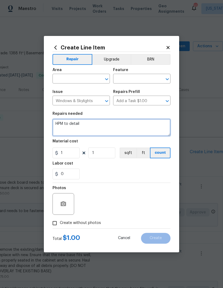
click at [75, 125] on textarea "HPM to detail" at bounding box center [111, 127] width 118 height 17
click at [78, 129] on textarea "HPM to detail" at bounding box center [111, 127] width 118 height 17
click at [76, 125] on textarea "HPM to detail" at bounding box center [111, 127] width 118 height 17
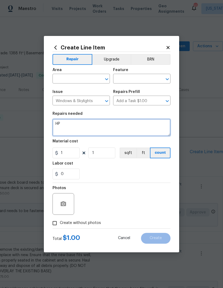
type textarea "H"
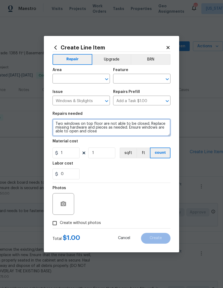
type textarea "Two windows on top floor are not able to be closed. Replace missing hardware an…"
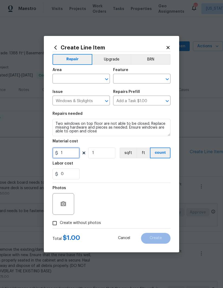
click at [65, 151] on input "1" at bounding box center [65, 153] width 27 height 11
type input "150"
click at [126, 172] on div "0" at bounding box center [111, 174] width 118 height 11
click at [73, 79] on input "text" at bounding box center [73, 79] width 42 height 8
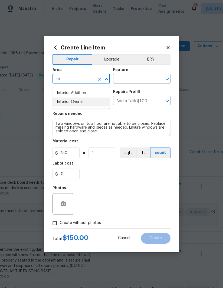
click at [85, 98] on li "Interior Overall" at bounding box center [80, 102] width 57 height 9
type input "Interior Overall"
click at [135, 76] on input "text" at bounding box center [134, 79] width 42 height 8
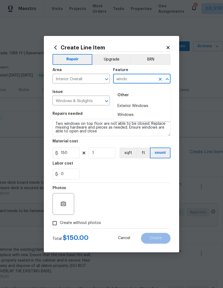
click at [136, 114] on li "Windows" at bounding box center [141, 114] width 57 height 9
type input "Windows"
click at [141, 175] on div "0" at bounding box center [111, 174] width 118 height 11
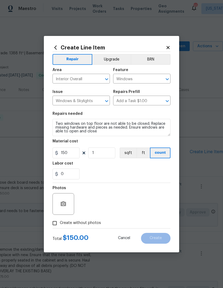
click at [50, 227] on input "Create without photos" at bounding box center [54, 223] width 10 height 10
checkbox input "true"
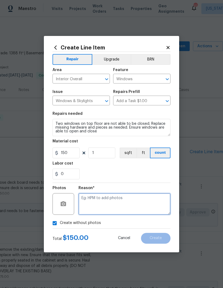
click at [137, 207] on textarea at bounding box center [124, 204] width 92 height 22
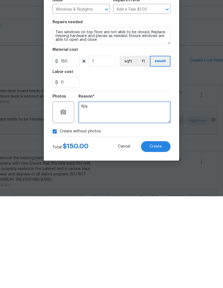
type textarea "N/a"
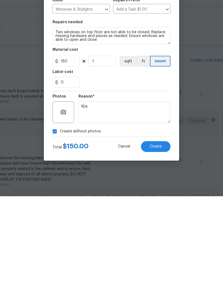
click at [158, 233] on button "Create" at bounding box center [155, 238] width 29 height 11
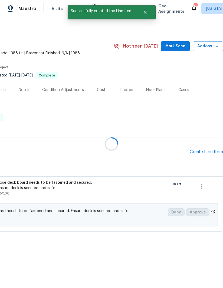
scroll to position [0, 0]
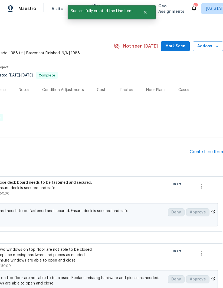
click at [203, 150] on div "Create Line Item" at bounding box center [205, 151] width 33 height 5
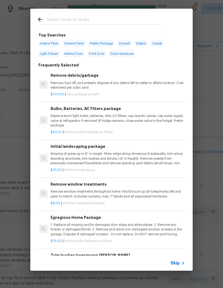
click at [88, 23] on input "text" at bounding box center [104, 20] width 115 height 8
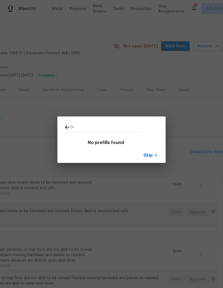
type input "D"
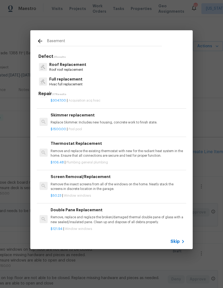
scroll to position [498, 0]
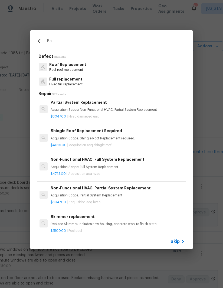
type input "B"
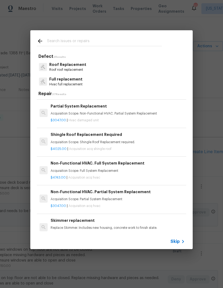
scroll to position [433, 0]
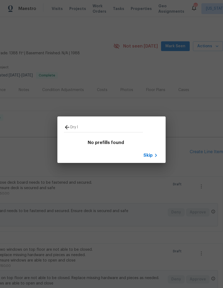
type input "Dry"
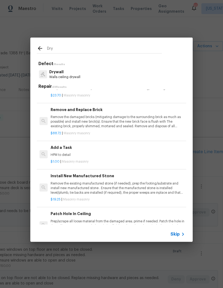
scroll to position [498, 0]
click at [81, 153] on p "HPM to detail" at bounding box center [118, 155] width 134 height 5
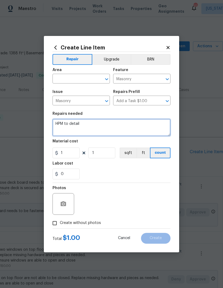
click at [81, 125] on textarea "HPM to detail" at bounding box center [111, 127] width 118 height 17
click at [76, 128] on textarea "HPM to detail" at bounding box center [111, 127] width 118 height 17
click at [72, 127] on textarea "HPM to detail" at bounding box center [111, 127] width 118 height 17
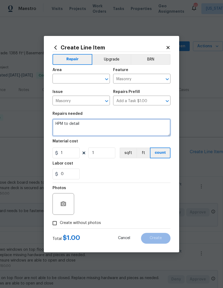
click at [71, 127] on textarea "HPM to detail" at bounding box center [111, 127] width 118 height 17
type textarea "H"
type textarea "Dry lock basement walls to prevent further moisture from seeping in back baseme…"
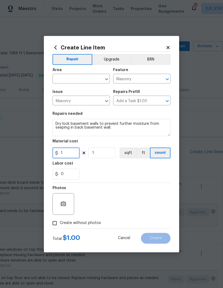
click at [66, 154] on input "1" at bounding box center [65, 153] width 27 height 11
type input "200"
click at [62, 81] on input "text" at bounding box center [73, 79] width 42 height 8
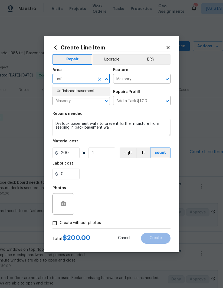
click at [88, 92] on li "Unfinished basement" at bounding box center [80, 91] width 57 height 9
type input "Unfinished basement"
click at [125, 171] on div "0" at bounding box center [111, 174] width 118 height 11
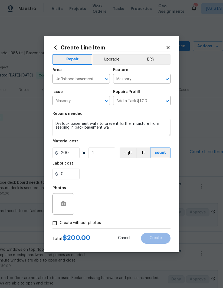
click at [53, 228] on input "Create without photos" at bounding box center [54, 223] width 10 height 10
checkbox input "true"
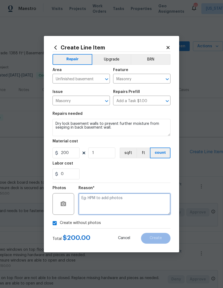
click at [139, 202] on textarea at bounding box center [124, 204] width 92 height 22
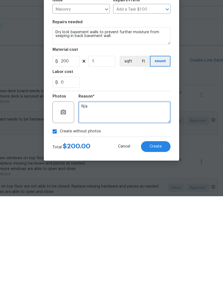
type textarea "N/a"
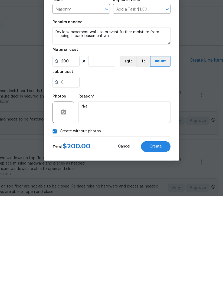
click at [160, 236] on span "Create" at bounding box center [155, 238] width 12 height 4
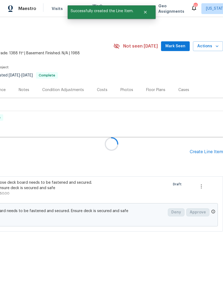
scroll to position [0, 0]
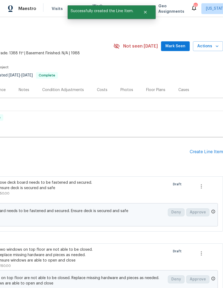
click at [204, 149] on div "Create Line Item" at bounding box center [205, 151] width 33 height 5
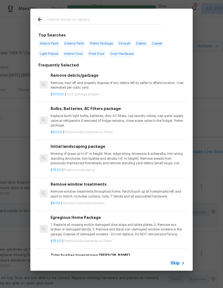
click at [84, 21] on input "text" at bounding box center [104, 20] width 115 height 8
type input "Demo"
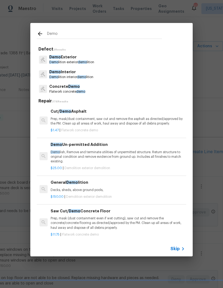
click at [91, 188] on p "Decks, sheds, above ground pools," at bounding box center [118, 190] width 134 height 5
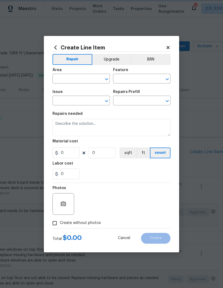
type input "Demolition"
type input "Demo Exterior"
type input "General Demolition $150.00"
type textarea "Decks, sheds, above ground pools,"
type input "150"
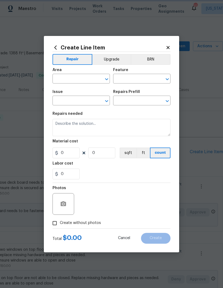
type input "1"
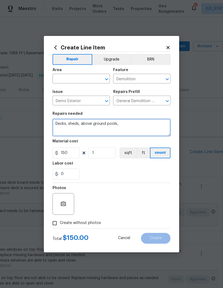
click at [89, 125] on textarea "Decks, sheds, above ground pools," at bounding box center [111, 127] width 118 height 17
click at [88, 125] on textarea "Decks, sheds, above ground pools," at bounding box center [111, 127] width 118 height 17
click at [91, 124] on textarea "Decks, sheds, above ground pools," at bounding box center [111, 127] width 118 height 17
click at [92, 126] on textarea "Decks, sheds, above ground pools," at bounding box center [111, 127] width 118 height 17
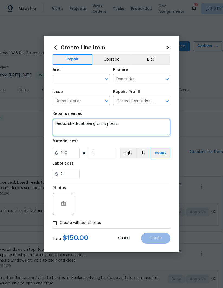
click at [92, 126] on textarea "Decks, sheds, above ground pools," at bounding box center [111, 127] width 118 height 17
click at [97, 126] on textarea "Trash and debris left over in attic space from previous owner. Remove and dispo…" at bounding box center [111, 127] width 118 height 17
type textarea "Trash and debris left over in attic space from previous owner. Remove and dispo…"
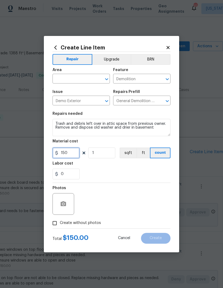
click at [68, 153] on input "150" at bounding box center [65, 153] width 27 height 11
click at [70, 151] on input "150" at bounding box center [65, 153] width 27 height 11
click at [70, 154] on input "150" at bounding box center [65, 153] width 27 height 11
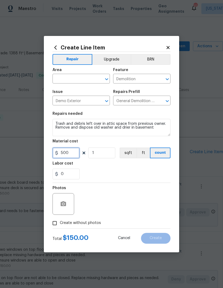
type input "500"
click at [60, 81] on input "text" at bounding box center [73, 79] width 42 height 8
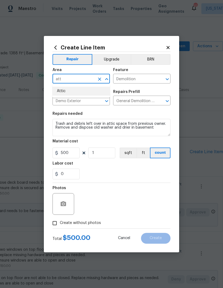
click at [73, 91] on li "Attic" at bounding box center [80, 91] width 57 height 9
type input "Attic"
click at [129, 176] on div "0" at bounding box center [111, 174] width 118 height 11
click at [52, 225] on input "Create without photos" at bounding box center [54, 223] width 10 height 10
checkbox input "true"
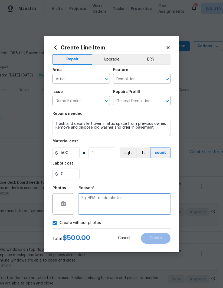
click at [135, 198] on textarea at bounding box center [124, 204] width 92 height 22
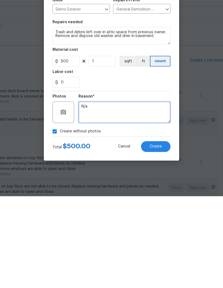
type textarea "N/a"
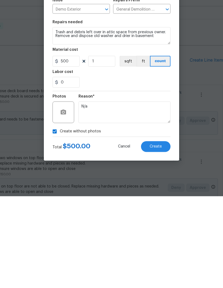
click at [157, 236] on span "Create" at bounding box center [155, 238] width 12 height 4
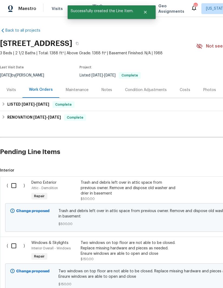
scroll to position [0, 0]
click at [108, 92] on div "Notes" at bounding box center [106, 89] width 11 height 5
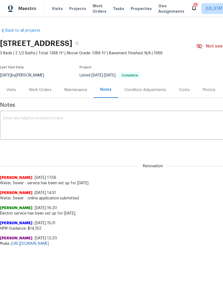
click at [79, 91] on div "Maintenance" at bounding box center [75, 89] width 23 height 5
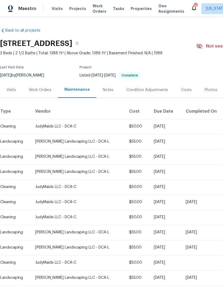
click at [39, 92] on div "Work Orders" at bounding box center [40, 89] width 22 height 5
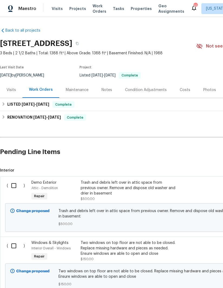
click at [9, 94] on div "Visits" at bounding box center [11, 90] width 22 height 16
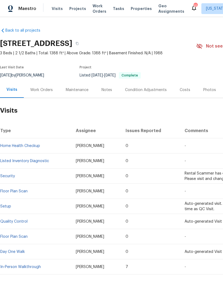
click at [42, 91] on div "Work Orders" at bounding box center [41, 89] width 22 height 5
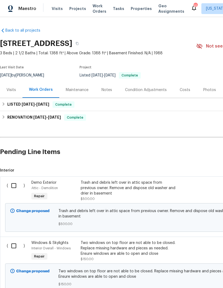
click at [108, 88] on div "Notes" at bounding box center [106, 89] width 11 height 5
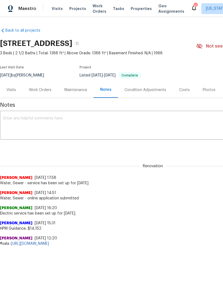
click at [88, 123] on textarea at bounding box center [152, 125] width 299 height 19
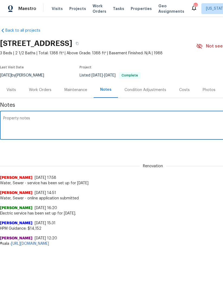
click at [1, 117] on div "Property notes x ​" at bounding box center [152, 126] width 305 height 28
click at [5, 117] on textarea "Property notes" at bounding box center [152, 125] width 299 height 19
click at [57, 117] on textarea "Listed Property notes" at bounding box center [152, 125] width 299 height 19
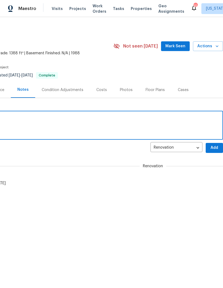
scroll to position [0, 83]
click at [189, 148] on body "Maestro Visits Projects Work Orders Tasks Properties Geo Assignments 10 [US_STA…" at bounding box center [111, 139] width 223 height 279
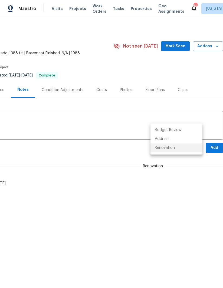
click at [190, 175] on div at bounding box center [111, 144] width 223 height 288
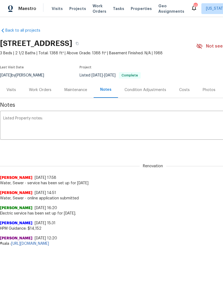
scroll to position [0, 0]
click at [68, 114] on div "Listed Property notes: x ​" at bounding box center [152, 126] width 305 height 28
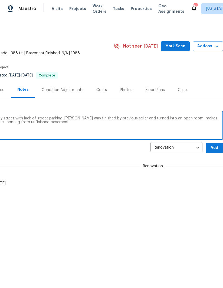
scroll to position [0, 83]
type textarea "Listed Property notes: property sits on a busy street with lack of street parki…"
click at [216, 148] on span "Add" at bounding box center [214, 148] width 9 height 7
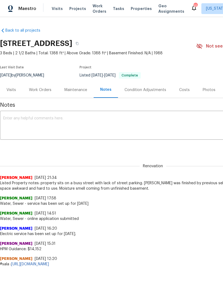
scroll to position [0, 0]
click at [41, 92] on div "Work Orders" at bounding box center [40, 89] width 22 height 5
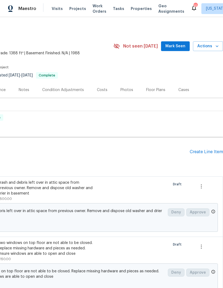
scroll to position [0, 83]
click at [206, 151] on div "Create Line Item" at bounding box center [205, 151] width 33 height 5
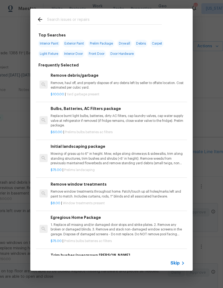
click at [91, 19] on input "text" at bounding box center [104, 20] width 115 height 8
type input "Concret"
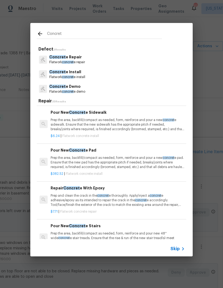
scroll to position [114, 0]
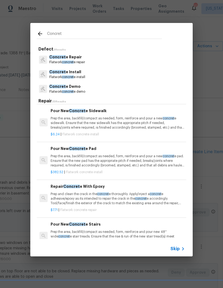
click at [101, 160] on p "Prep the area, backfill/compact as needed, form, reinforce and pour a new concr…" at bounding box center [118, 161] width 134 height 14
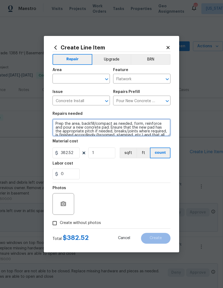
click at [98, 127] on textarea "Prep the area, backfill/compact as needed, form, reinforce and pour a new concr…" at bounding box center [111, 127] width 118 height 17
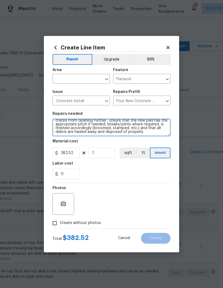
scroll to position [11, 0]
type textarea "Prep the area, backfill/compact as needed, form, reinforce and pour a new concr…"
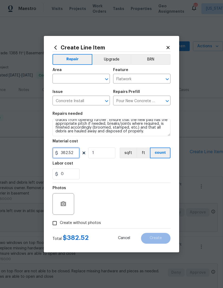
click at [69, 153] on input "382.52" at bounding box center [65, 153] width 27 height 11
click at [70, 152] on input "382.52" at bounding box center [65, 153] width 27 height 11
click at [69, 151] on input "382.52" at bounding box center [65, 153] width 27 height 11
type input "500"
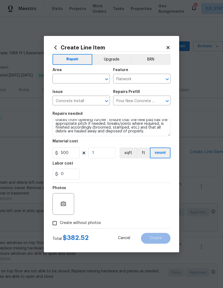
click at [61, 83] on input "text" at bounding box center [73, 79] width 42 height 8
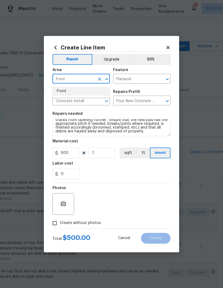
click at [72, 93] on li "Front" at bounding box center [80, 91] width 57 height 9
type input "Front"
click at [133, 173] on div "0" at bounding box center [111, 174] width 118 height 11
click at [51, 226] on input "Create without photos" at bounding box center [54, 223] width 10 height 10
checkbox input "true"
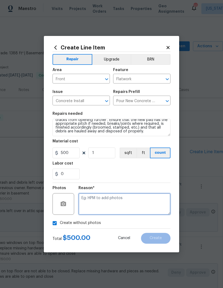
click at [136, 204] on textarea at bounding box center [124, 204] width 92 height 22
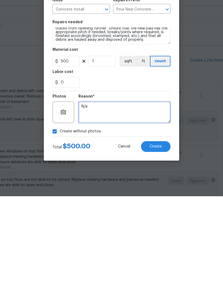
type textarea "N/a"
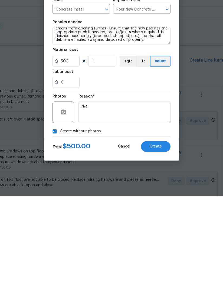
click at [156, 233] on button "Create" at bounding box center [155, 238] width 29 height 11
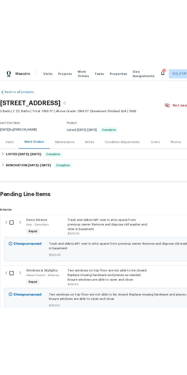
scroll to position [0, 0]
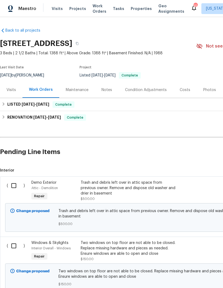
click at [108, 90] on div "Notes" at bounding box center [106, 89] width 11 height 5
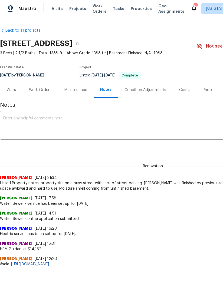
click at [161, 183] on span "Listed Property notes: property sits on a busy street with lack of street parki…" at bounding box center [152, 185] width 305 height 11
click at [41, 93] on div "Work Orders" at bounding box center [39, 90] width 35 height 16
